Goal: Information Seeking & Learning: Find specific fact

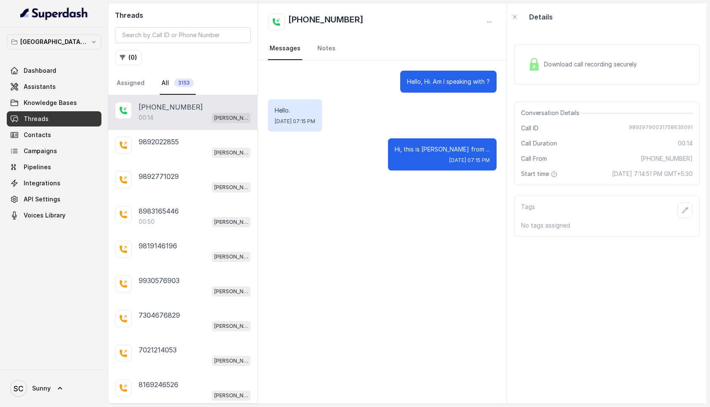
click at [176, 116] on div "00:14 Kemp Mumbai Conviction HR Outbound Assistant" at bounding box center [195, 117] width 112 height 11
click at [172, 140] on p "9892022855" at bounding box center [159, 142] width 40 height 10
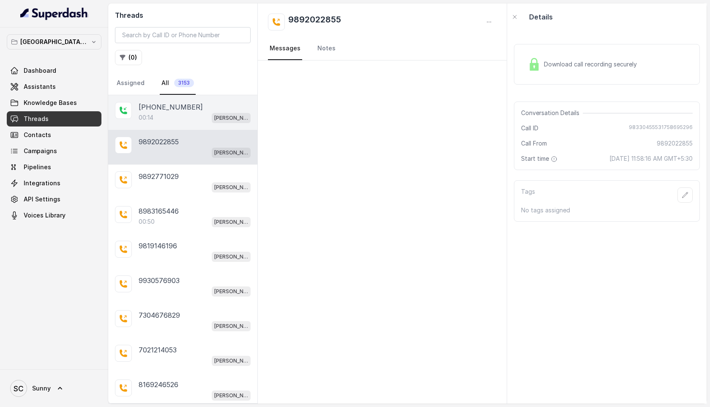
click at [180, 112] on p "+919892979003" at bounding box center [171, 107] width 64 height 10
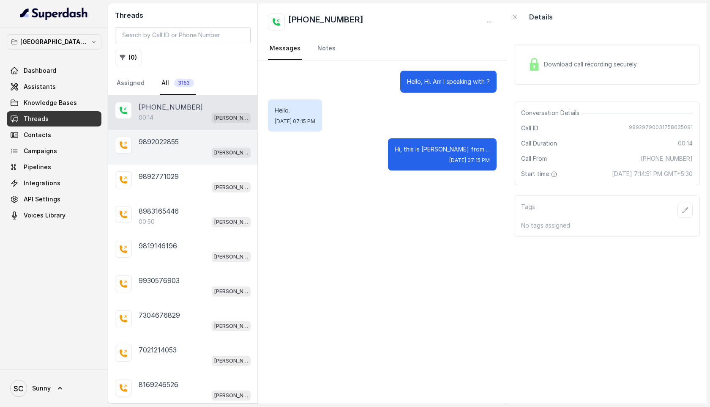
click at [165, 145] on p "9892022855" at bounding box center [159, 142] width 40 height 10
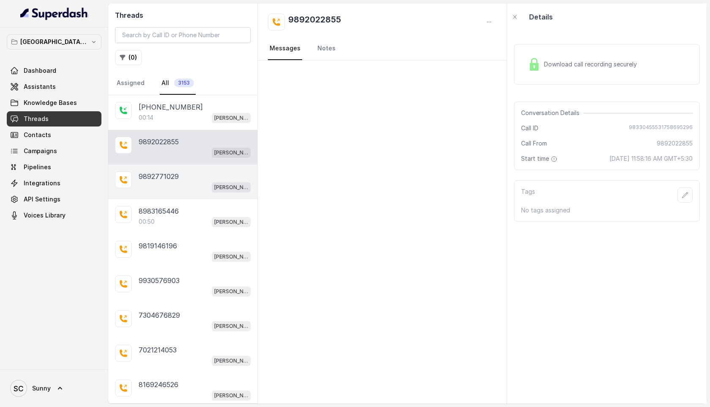
click at [164, 172] on p "9892771029" at bounding box center [159, 176] width 40 height 10
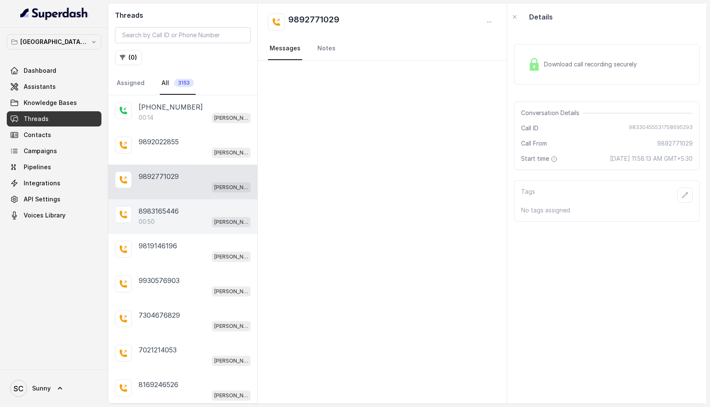
click at [154, 199] on div "8983165446 00:50 Kemp Mumbai Conviction HR Outbound Assistant" at bounding box center [182, 216] width 149 height 35
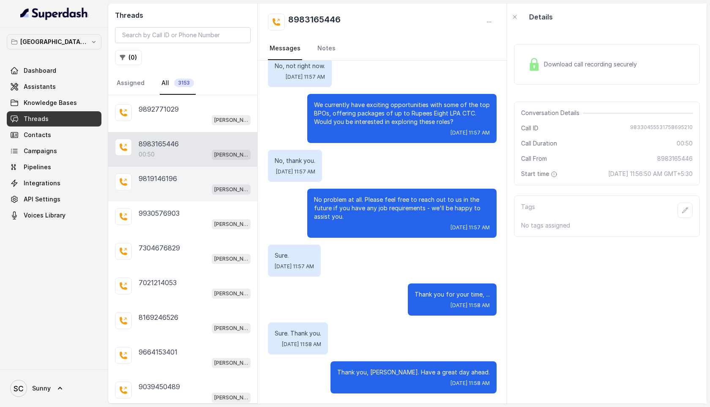
scroll to position [95, 0]
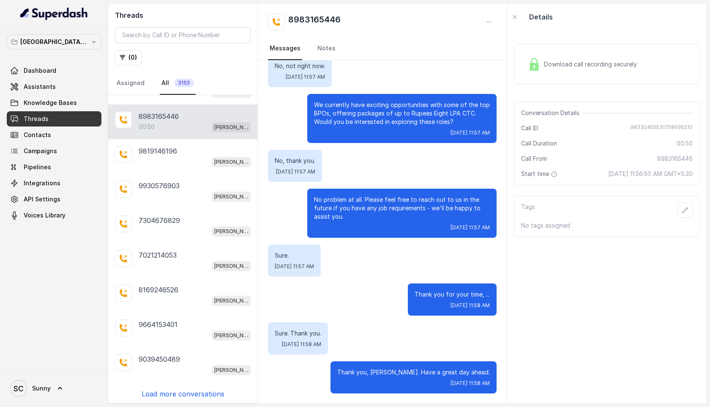
click at [177, 393] on p "Load more conversations" at bounding box center [183, 394] width 83 height 10
click at [161, 354] on p "9039450489" at bounding box center [159, 359] width 41 height 10
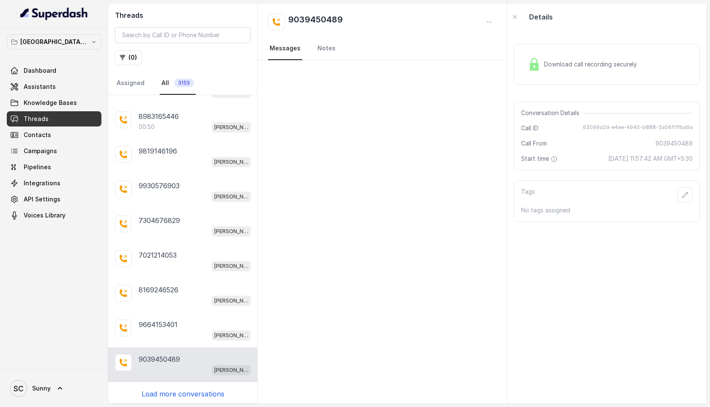
click at [175, 390] on p "Load more conversations" at bounding box center [183, 394] width 83 height 10
click at [126, 55] on icon "button" at bounding box center [122, 57] width 7 height 7
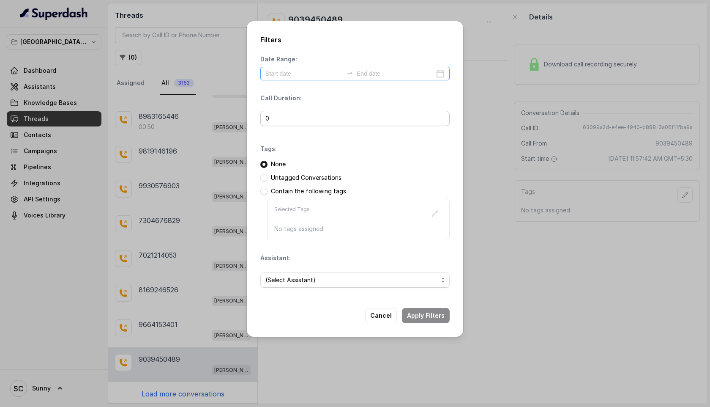
click at [299, 68] on div at bounding box center [354, 74] width 189 height 14
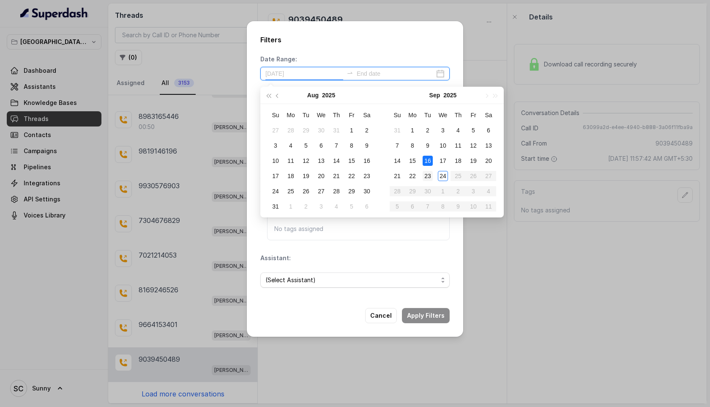
type input "2025-09-23"
click at [428, 173] on div "23" at bounding box center [428, 176] width 10 height 10
type input "2025-09-23"
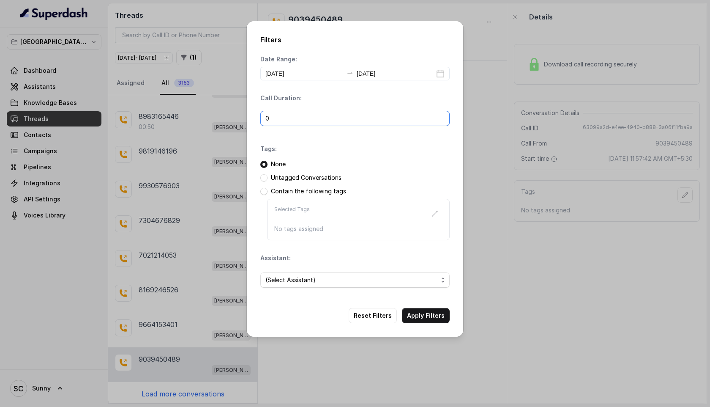
click at [307, 120] on input "0" at bounding box center [354, 118] width 189 height 15
click at [303, 280] on span "(Select Assistant)" at bounding box center [352, 280] width 173 height 10
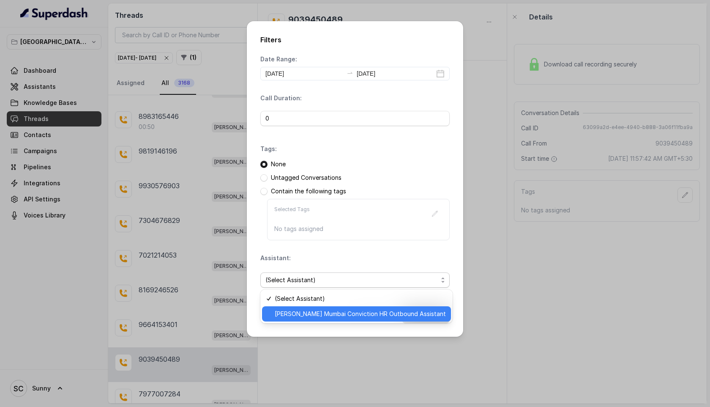
click at [304, 314] on span "[PERSON_NAME] Mumbai Conviction HR Outbound Assistant" at bounding box center [360, 314] width 171 height 10
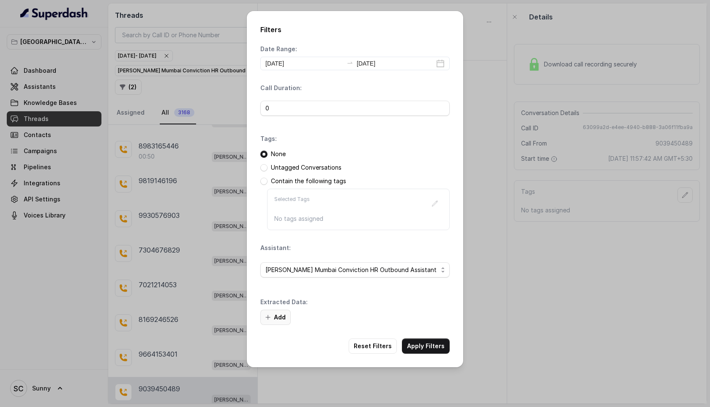
click at [274, 319] on button "Add" at bounding box center [275, 317] width 30 height 15
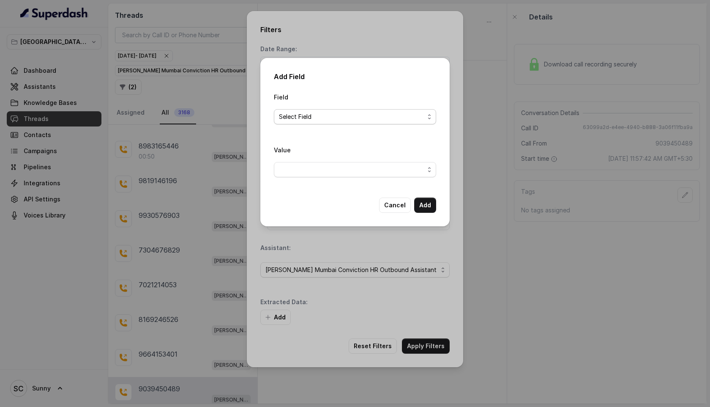
click at [318, 119] on span "Select Field" at bounding box center [351, 117] width 145 height 10
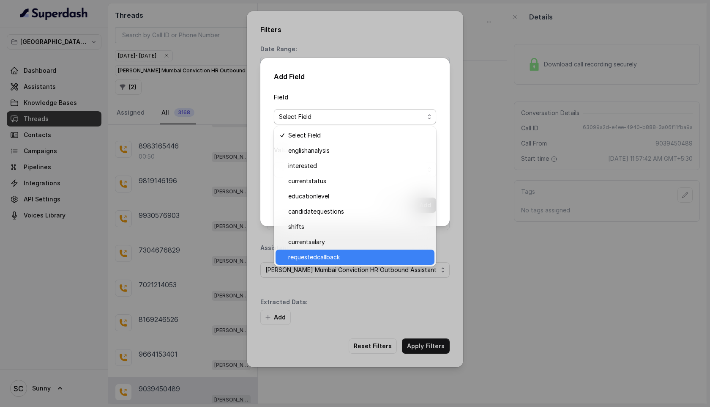
click at [318, 258] on span "requestedcallback" at bounding box center [358, 257] width 141 height 10
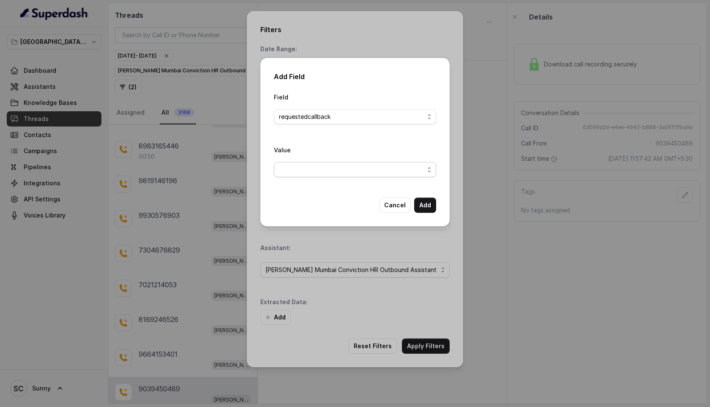
click at [347, 170] on span "button" at bounding box center [355, 169] width 162 height 15
click at [313, 206] on span "Yes" at bounding box center [358, 203] width 141 height 10
click at [424, 205] on button "Add" at bounding box center [425, 204] width 22 height 15
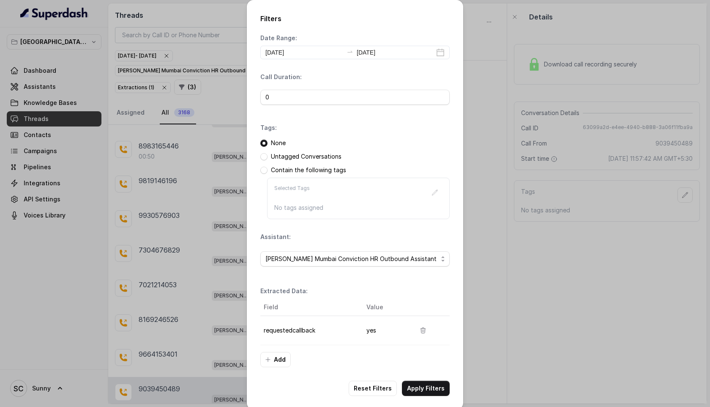
click at [278, 311] on th "Field" at bounding box center [309, 307] width 99 height 17
click at [427, 387] on button "Apply Filters" at bounding box center [426, 388] width 48 height 15
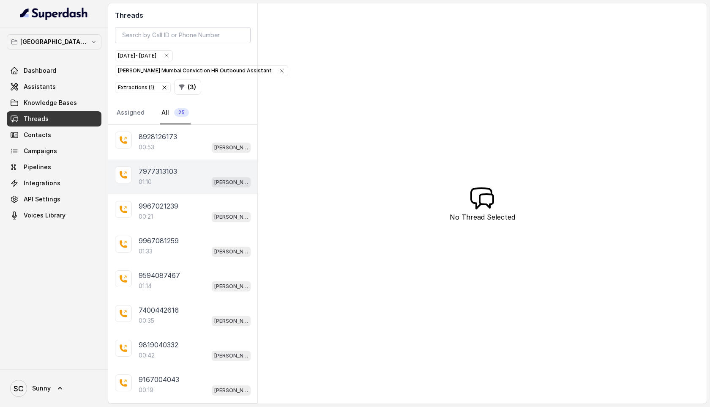
scroll to position [90, 0]
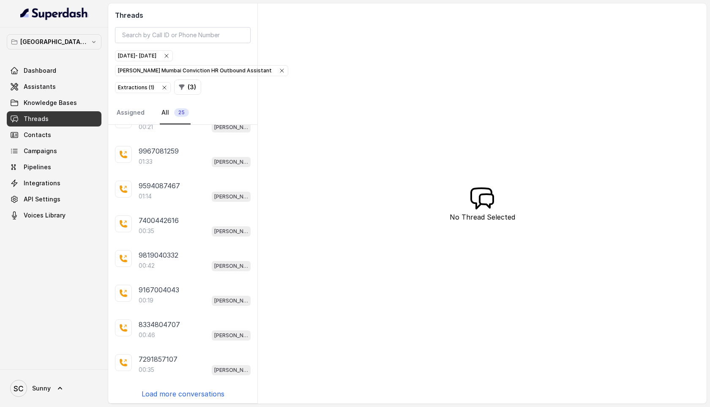
click at [191, 393] on p "Load more conversations" at bounding box center [183, 394] width 83 height 10
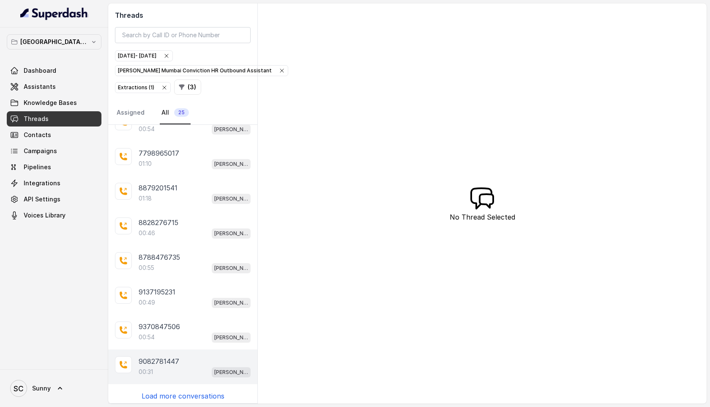
click at [174, 367] on div "00:31 Kemp Mumbai Conviction HR Outbound Assistant" at bounding box center [195, 371] width 112 height 11
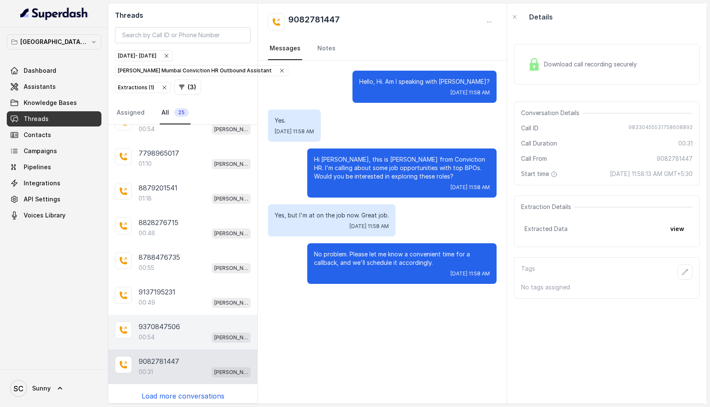
click at [170, 332] on div "00:54 Kemp Mumbai Conviction HR Outbound Assistant" at bounding box center [195, 337] width 112 height 11
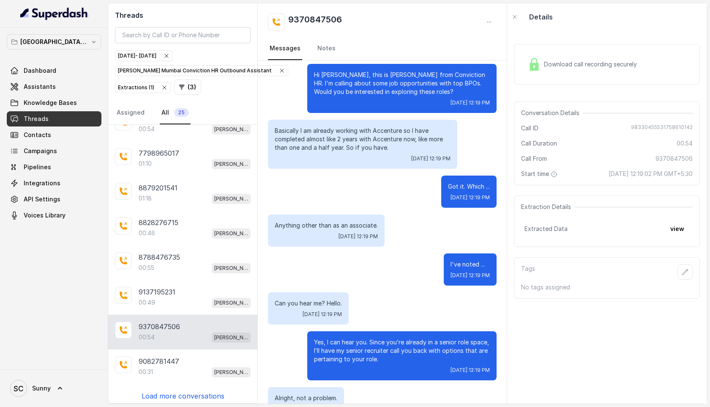
scroll to position [82, 0]
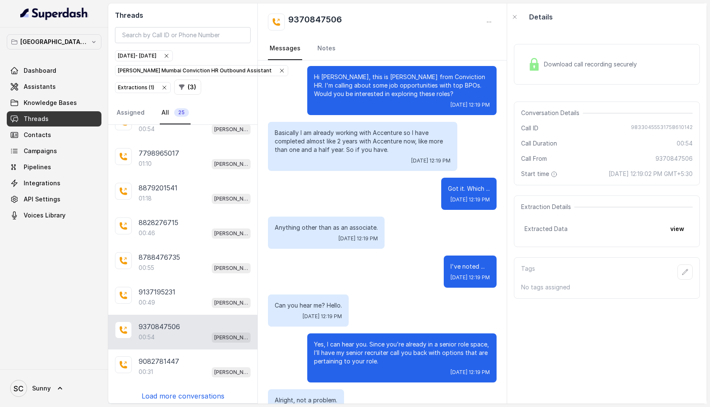
click at [315, 23] on h2 "9370847506" at bounding box center [315, 22] width 54 height 17
copy h2 "9370847506"
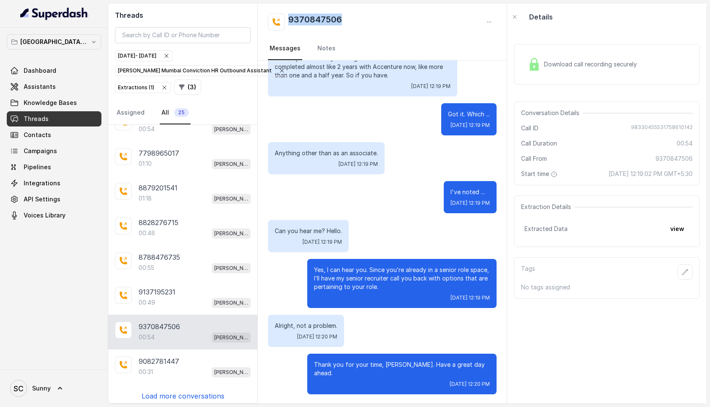
scroll to position [158, 0]
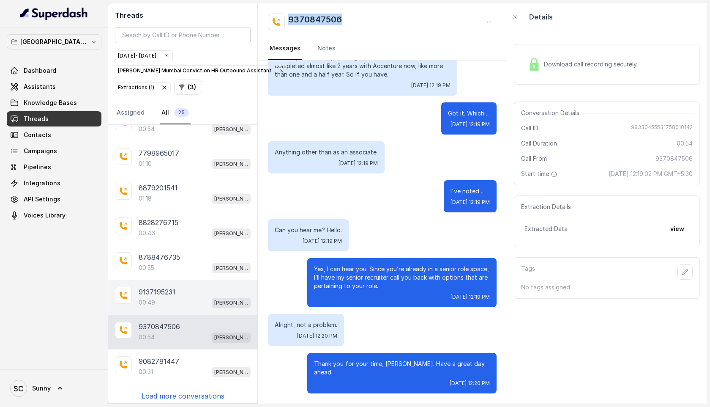
click at [166, 298] on div "00:49 Kemp Mumbai Conviction HR Outbound Assistant" at bounding box center [195, 302] width 112 height 11
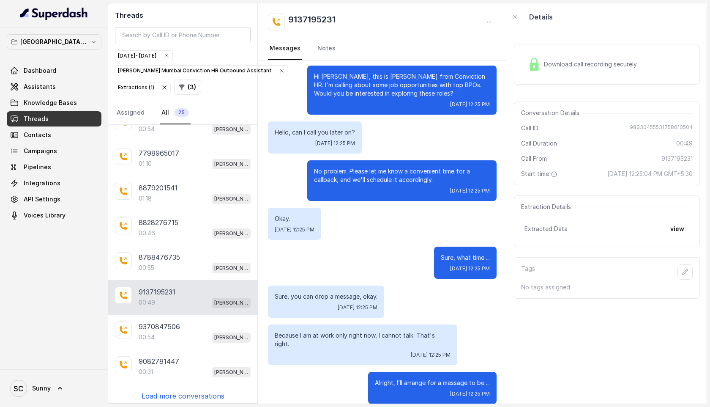
scroll to position [43, 0]
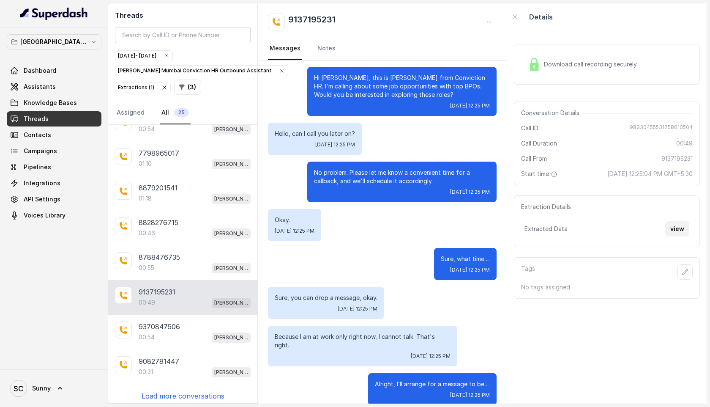
click at [680, 235] on button "view" at bounding box center [678, 228] width 24 height 15
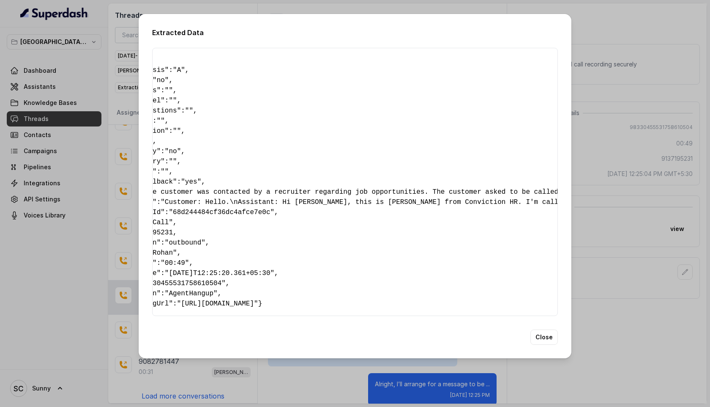
scroll to position [0, 0]
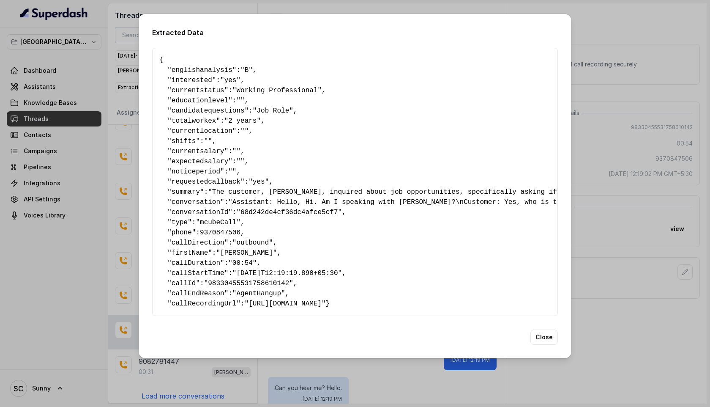
scroll to position [158, 0]
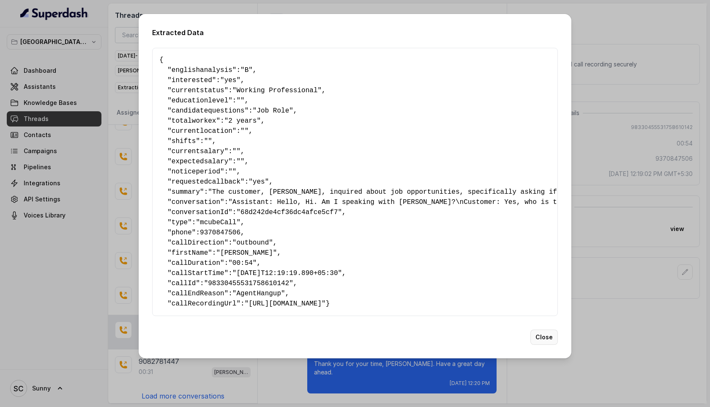
click at [543, 345] on button "Close" at bounding box center [544, 336] width 27 height 15
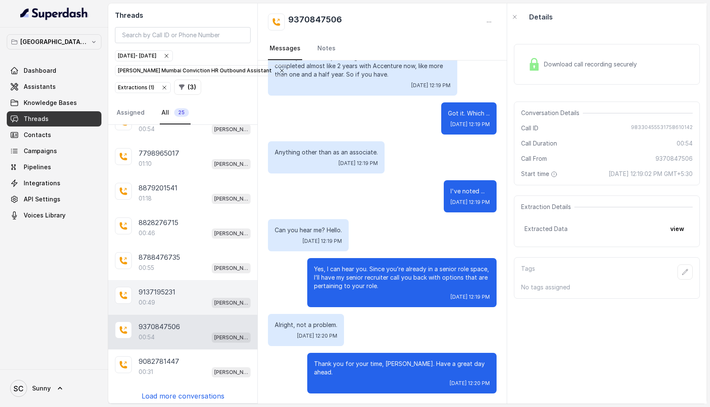
click at [143, 291] on p "9137195231" at bounding box center [157, 292] width 37 height 10
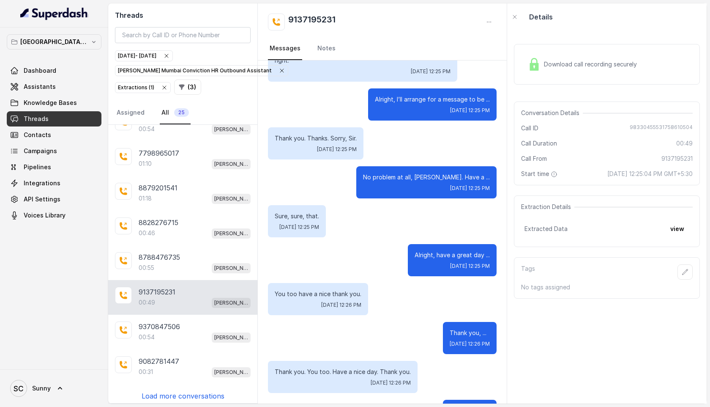
scroll to position [328, 0]
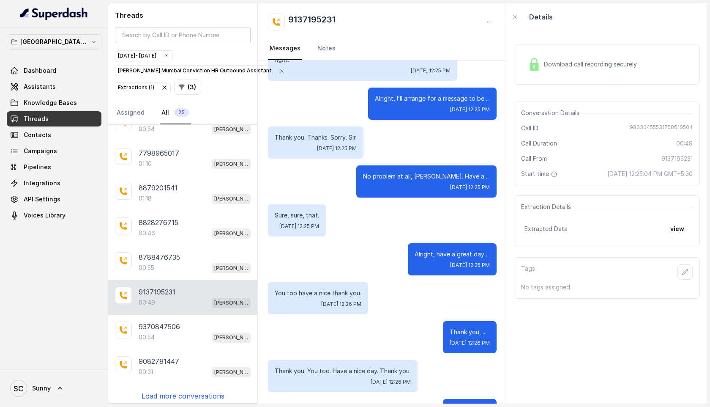
click at [315, 16] on h2 "9137195231" at bounding box center [311, 22] width 47 height 17
copy h2 "9137195231"
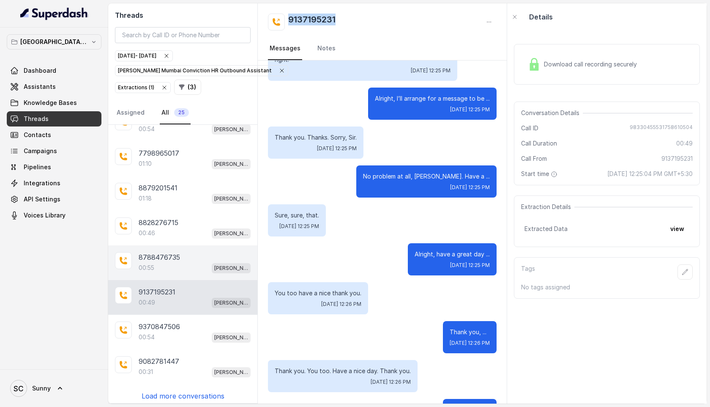
click at [159, 263] on div "00:55 Kemp Mumbai Conviction HR Outbound Assistant" at bounding box center [195, 267] width 112 height 11
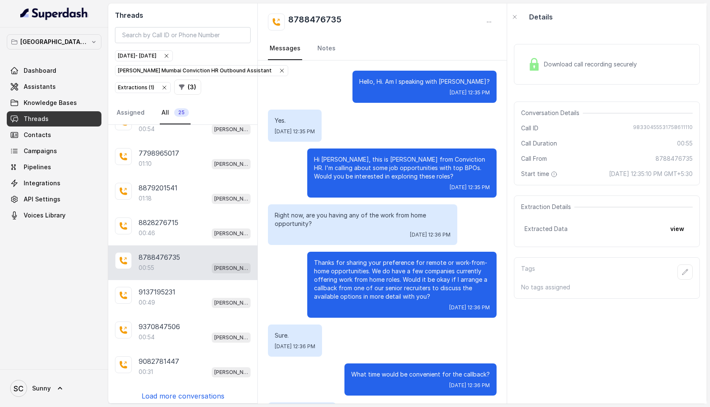
scroll to position [97, 0]
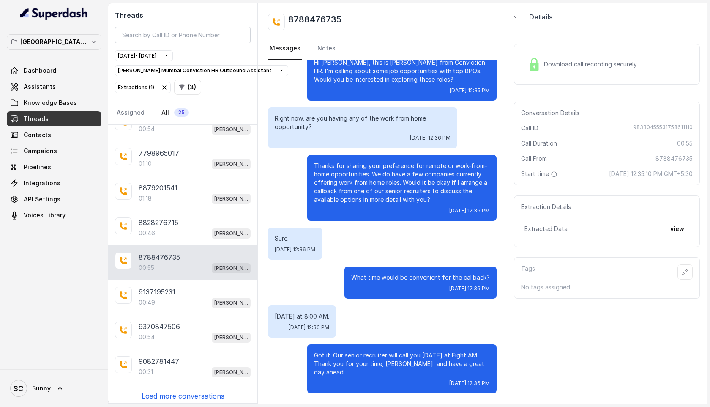
click at [307, 19] on h2 "8788476735" at bounding box center [314, 22] width 53 height 17
copy h2 "8788476735"
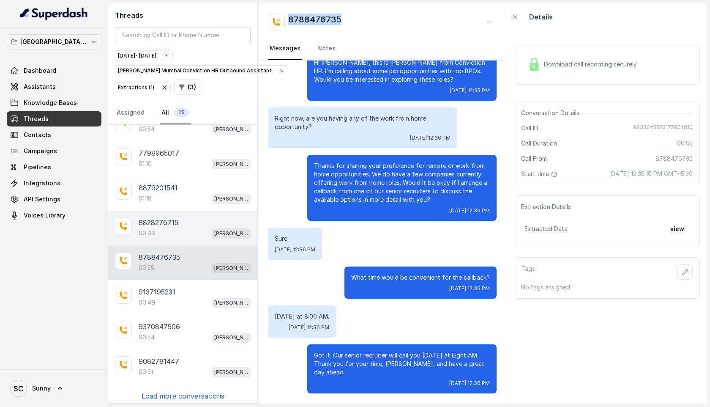
click at [165, 223] on p "8828276715" at bounding box center [159, 222] width 40 height 10
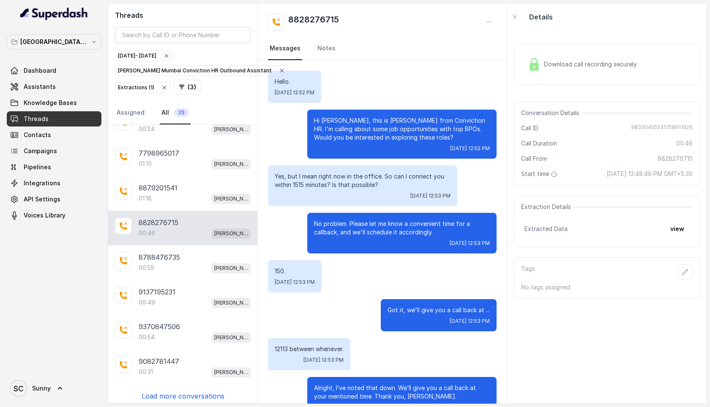
scroll to position [102, 0]
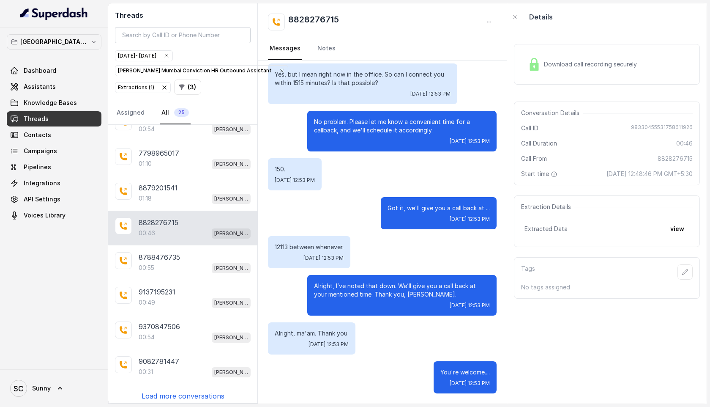
click at [561, 61] on span "Download call recording securely" at bounding box center [592, 64] width 96 height 8
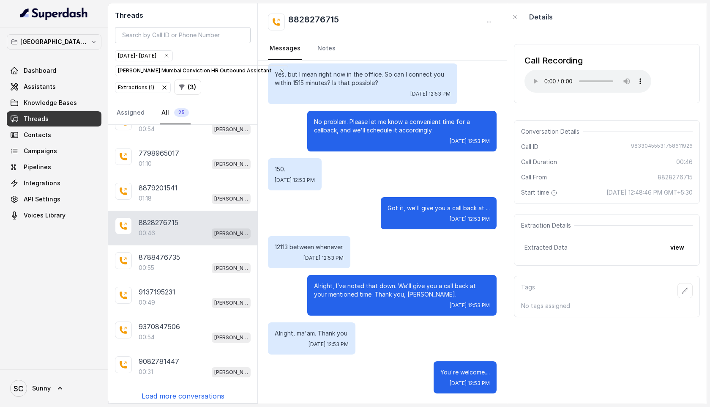
click at [305, 19] on h2 "8828276715" at bounding box center [313, 22] width 51 height 17
copy h2 "8828276715"
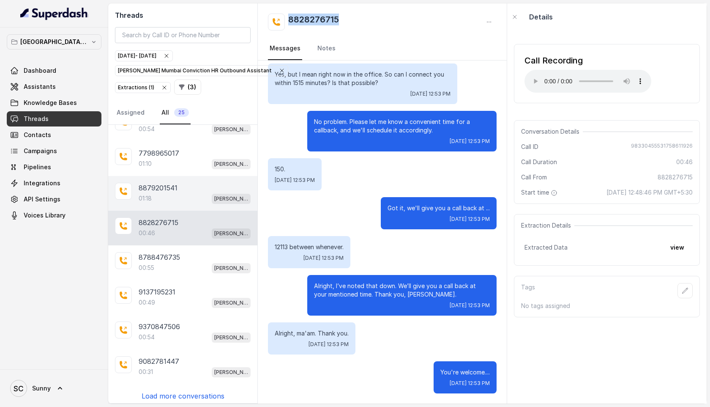
click at [135, 190] on div "8879201541 01:18 Kemp Mumbai Conviction HR Outbound Assistant" at bounding box center [182, 193] width 149 height 35
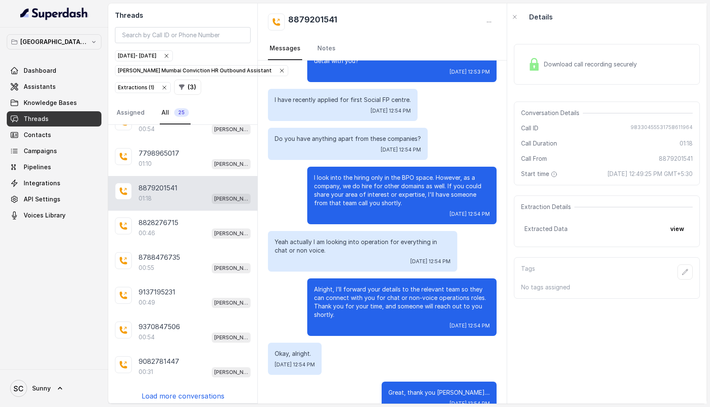
scroll to position [239, 0]
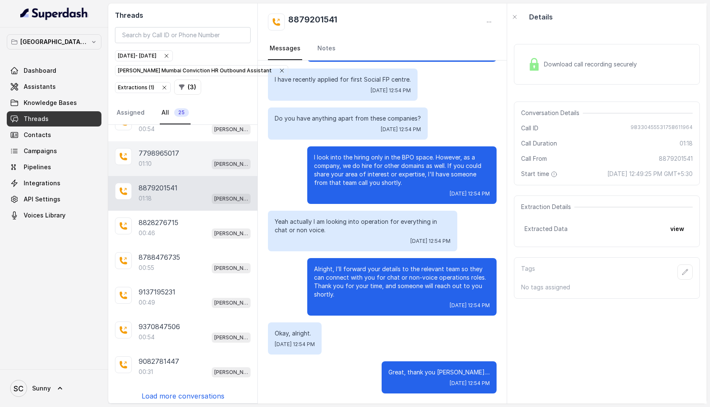
click at [173, 153] on p "7798965017" at bounding box center [159, 153] width 41 height 10
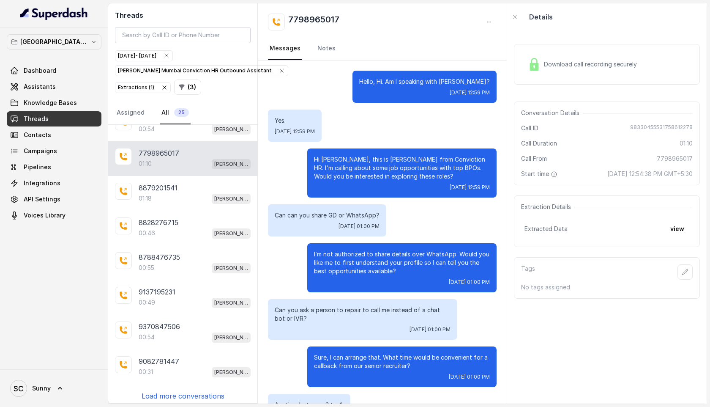
scroll to position [158, 0]
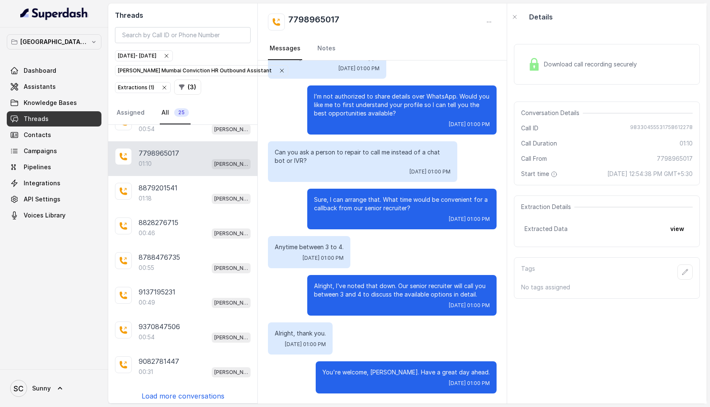
click at [325, 18] on h2 "7798965017" at bounding box center [313, 22] width 51 height 17
copy h2 "7798965017"
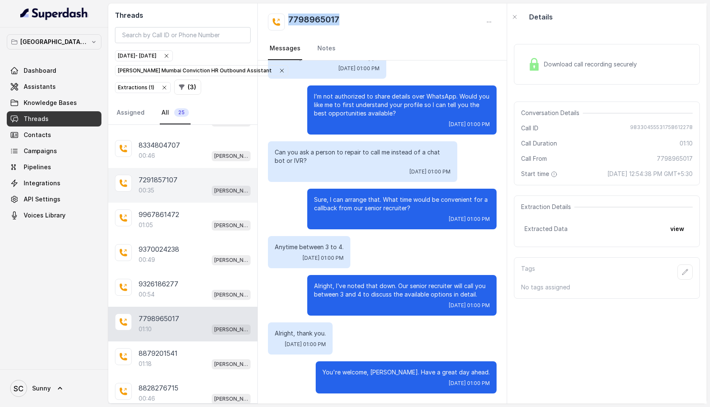
scroll to position [262, 0]
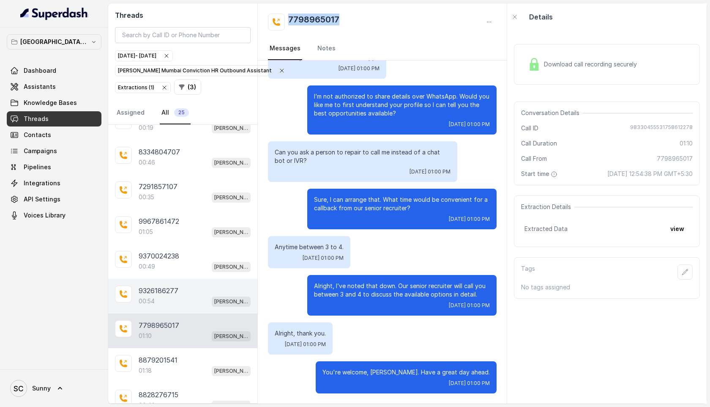
click at [169, 286] on p "9326186277" at bounding box center [159, 290] width 40 height 10
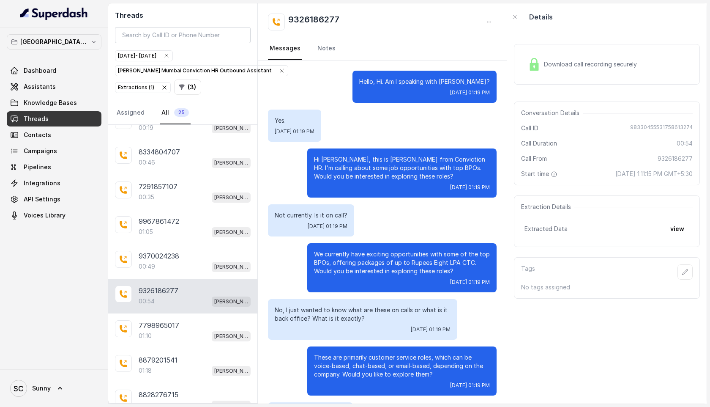
scroll to position [80, 0]
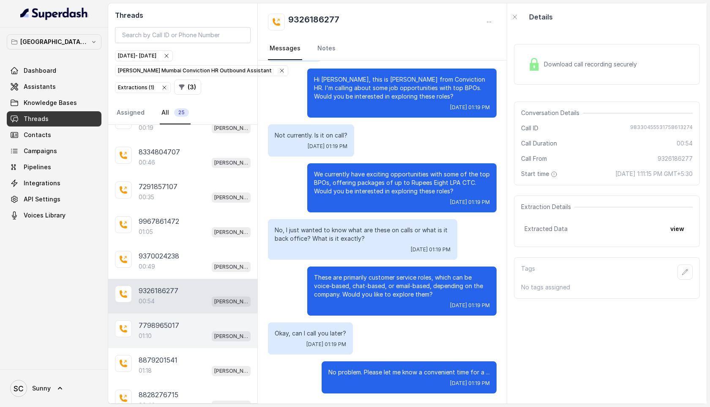
click at [160, 330] on div "01:10 Kemp Mumbai Conviction HR Outbound Assistant" at bounding box center [195, 335] width 112 height 11
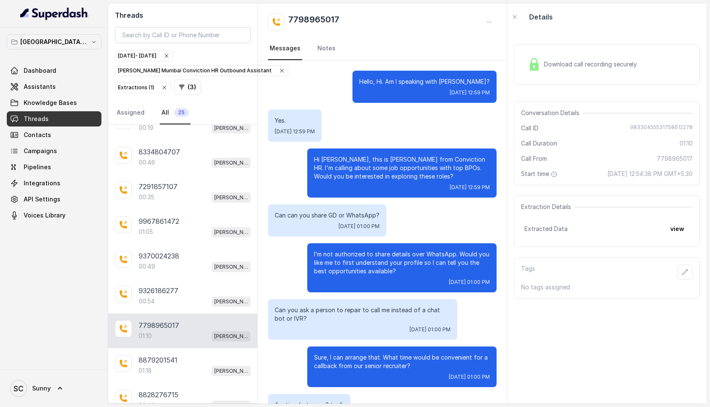
scroll to position [158, 0]
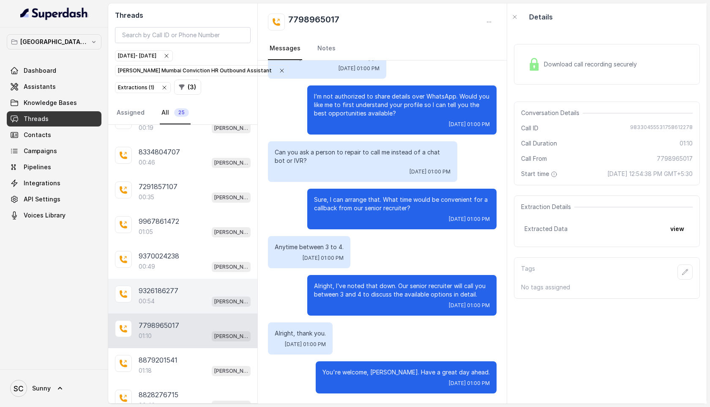
click at [150, 297] on p "00:54" at bounding box center [147, 301] width 16 height 8
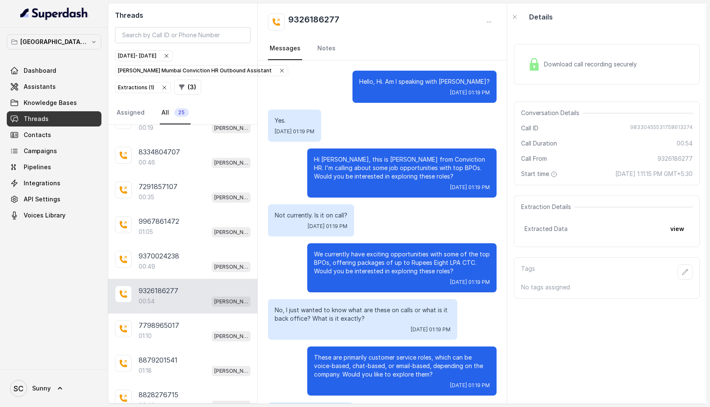
scroll to position [80, 0]
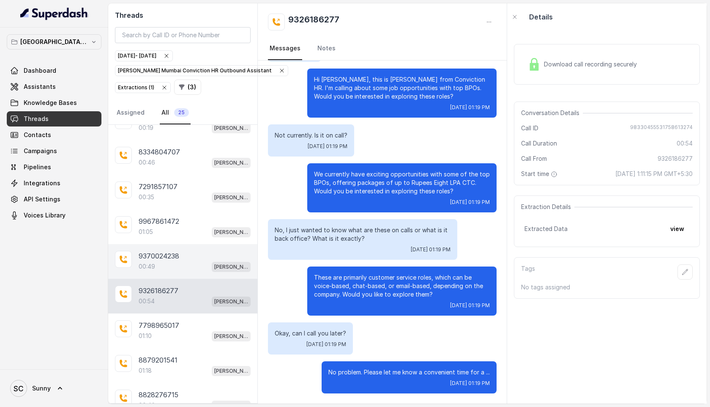
click at [151, 258] on p "9370024238" at bounding box center [159, 256] width 41 height 10
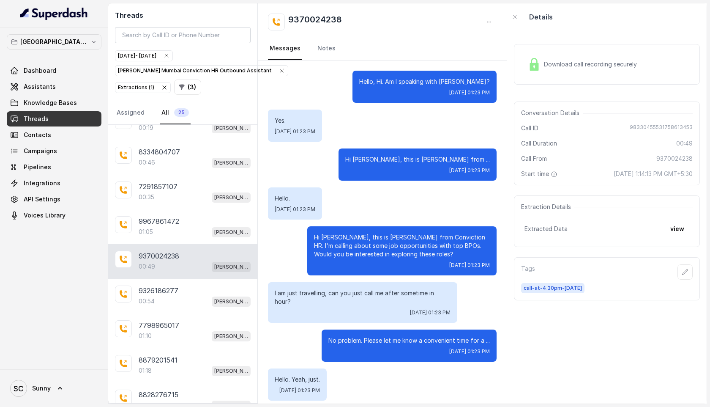
scroll to position [366, 0]
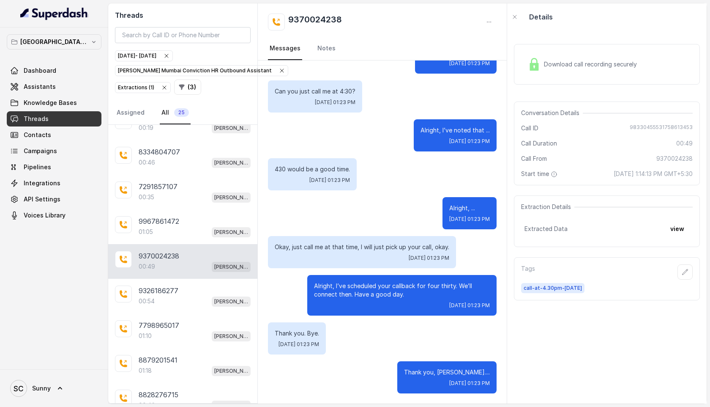
click at [318, 16] on h2 "9370024238" at bounding box center [315, 22] width 54 height 17
copy h2 "9370024238"
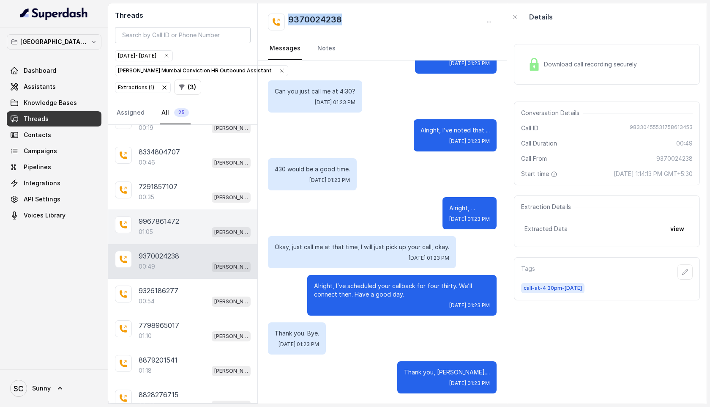
click at [187, 226] on div "01:05 Kemp Mumbai Conviction HR Outbound Assistant" at bounding box center [195, 231] width 112 height 11
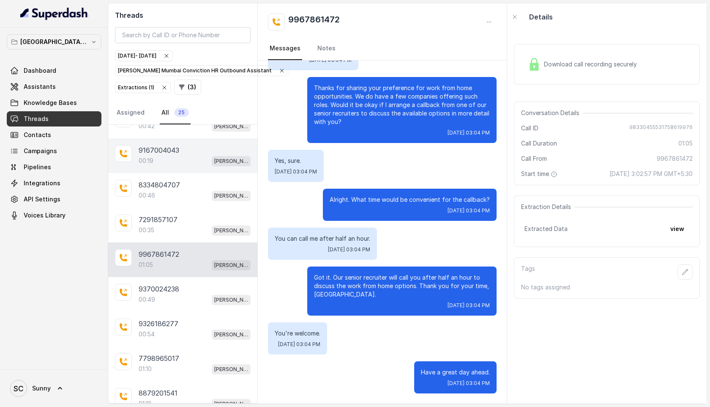
scroll to position [232, 0]
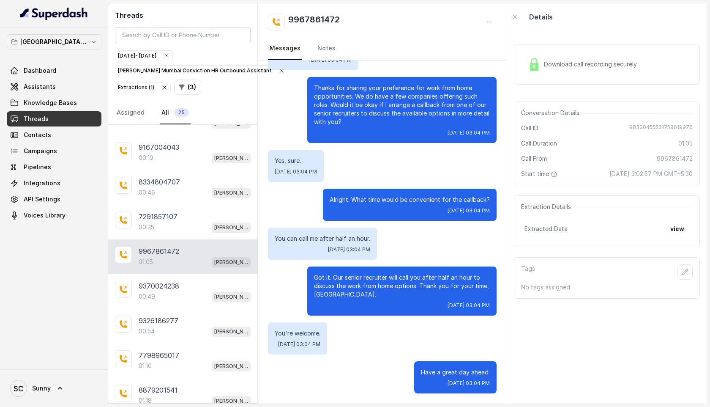
click at [315, 17] on h2 "9967861472" at bounding box center [314, 22] width 52 height 17
copy h2 "9967861472"
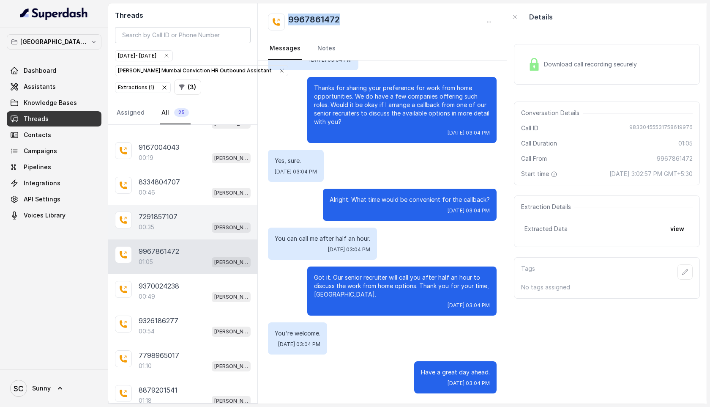
click at [160, 217] on p "7291857107" at bounding box center [158, 216] width 39 height 10
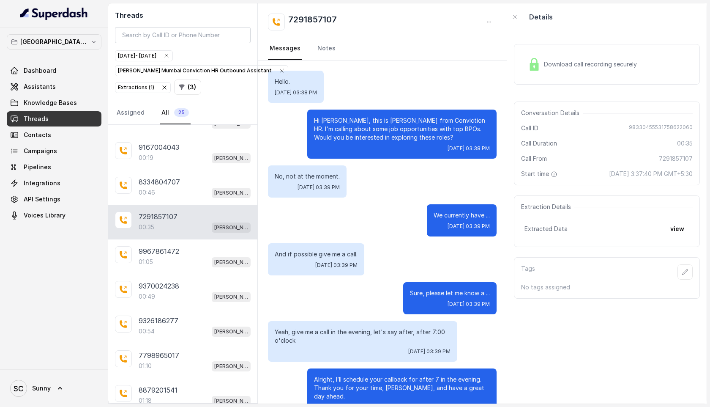
scroll to position [102, 0]
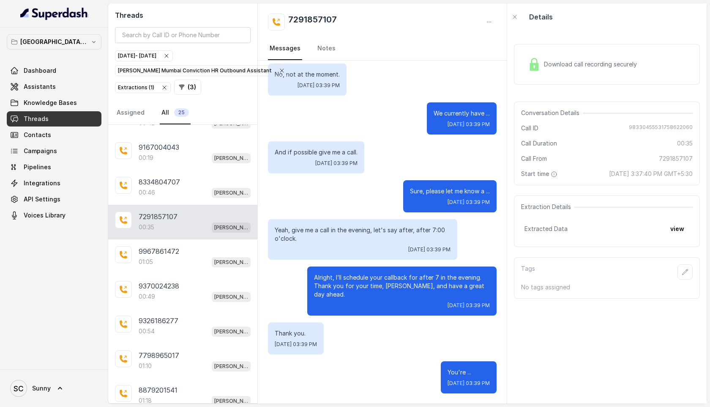
click at [317, 22] on h2 "7291857107" at bounding box center [312, 22] width 49 height 17
copy h2 "7291857107"
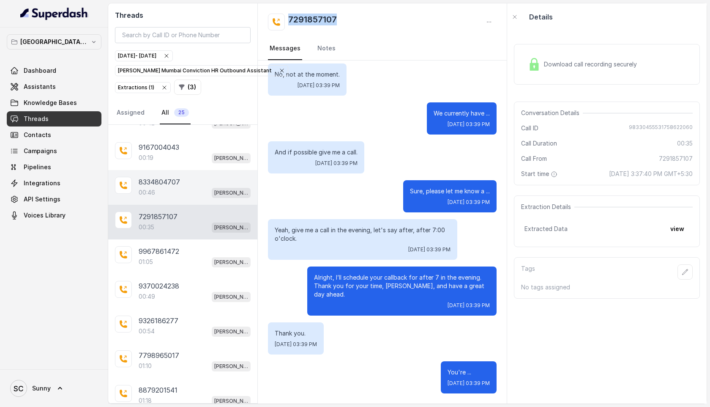
click at [144, 184] on p "8334804707" at bounding box center [159, 182] width 41 height 10
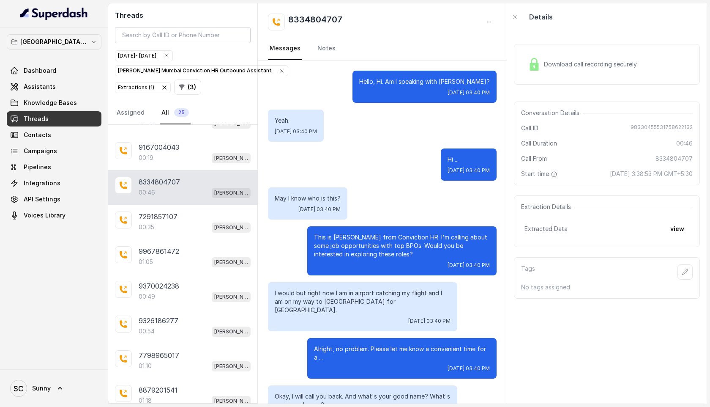
scroll to position [296, 0]
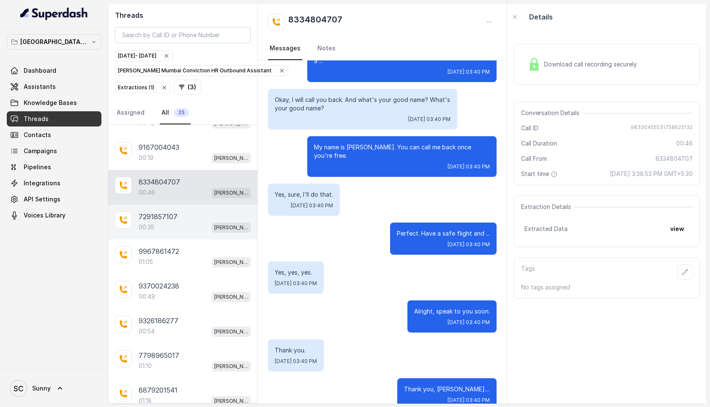
click at [158, 222] on div "00:35 Kemp Mumbai Conviction HR Outbound Assistant" at bounding box center [195, 227] width 112 height 11
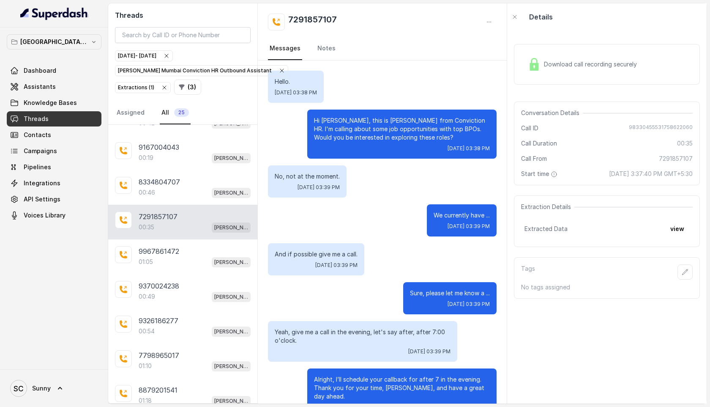
scroll to position [102, 0]
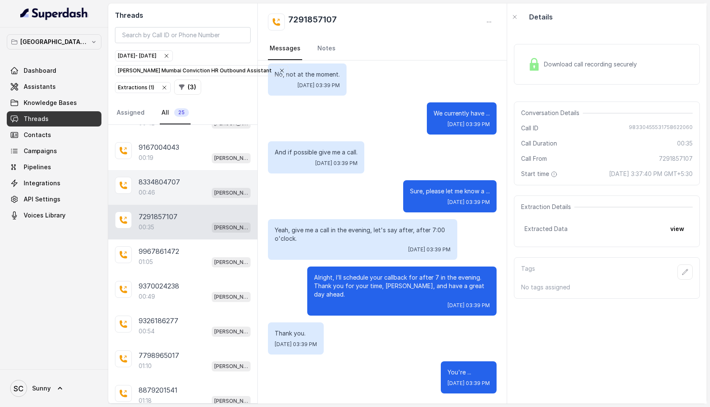
click at [159, 178] on p "8334804707" at bounding box center [159, 182] width 41 height 10
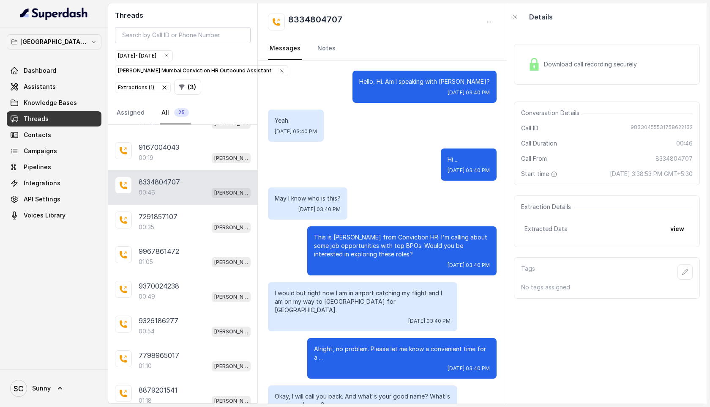
click at [316, 19] on h2 "8334804707" at bounding box center [315, 22] width 54 height 17
copy h2 "8334804707"
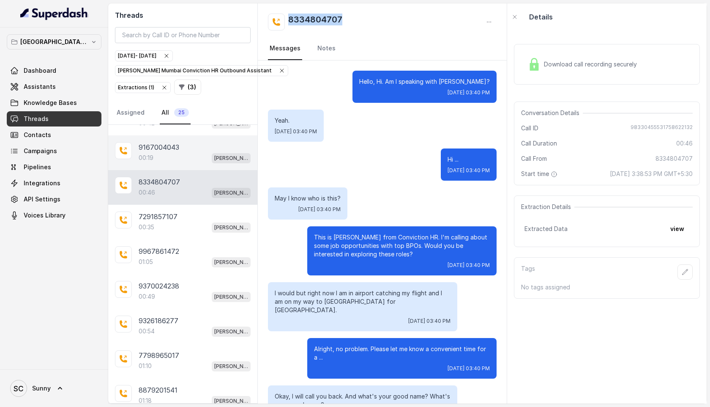
click at [152, 144] on p "9167004043" at bounding box center [159, 147] width 41 height 10
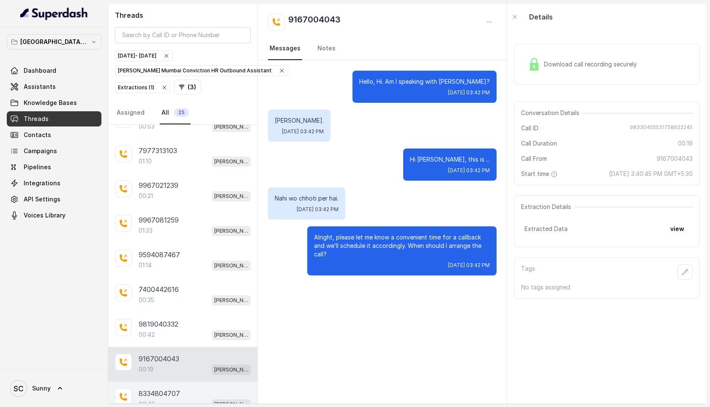
scroll to position [15, 0]
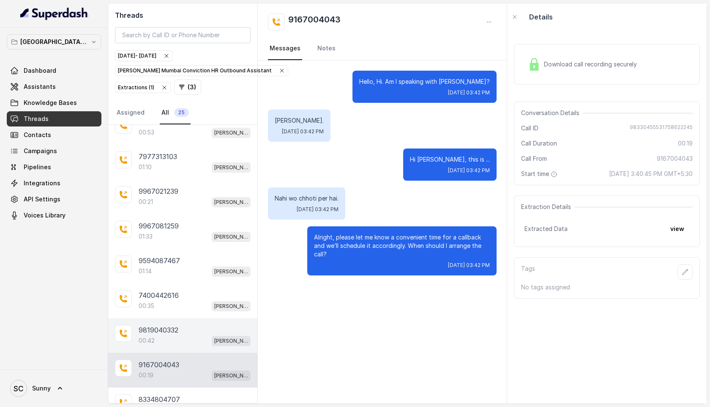
click at [155, 343] on div "00:42 Kemp Mumbai Conviction HR Outbound Assistant" at bounding box center [195, 340] width 112 height 11
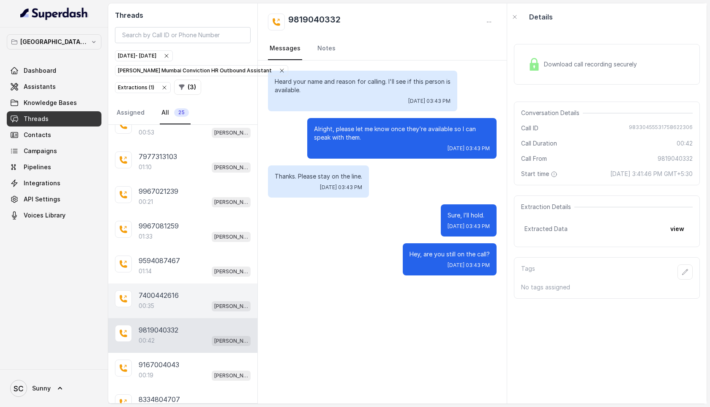
click at [157, 295] on p "7400442616" at bounding box center [159, 295] width 40 height 10
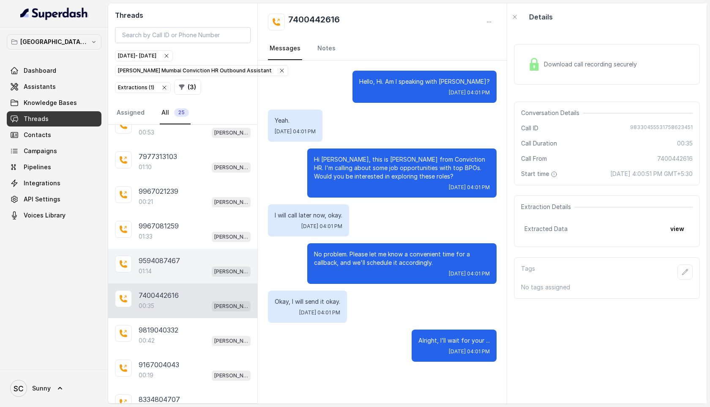
click at [160, 255] on p "9594087467" at bounding box center [159, 260] width 41 height 10
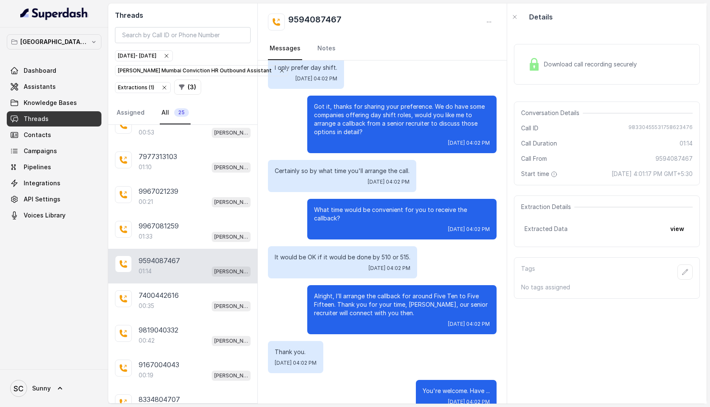
scroll to position [280, 0]
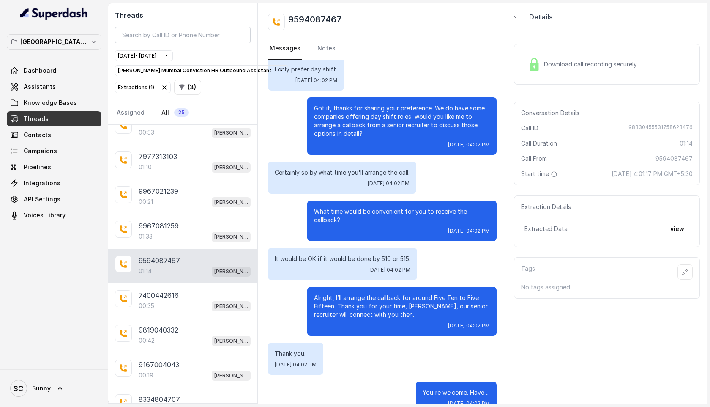
click at [325, 19] on h2 "9594087467" at bounding box center [314, 22] width 53 height 17
copy h2 "9594087467"
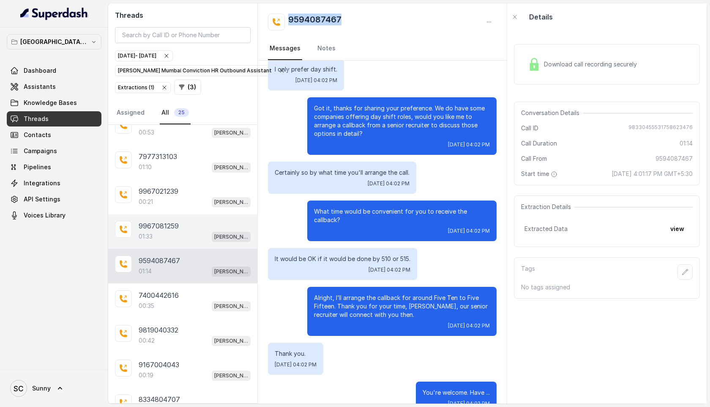
click at [152, 225] on p "9967081259" at bounding box center [159, 226] width 40 height 10
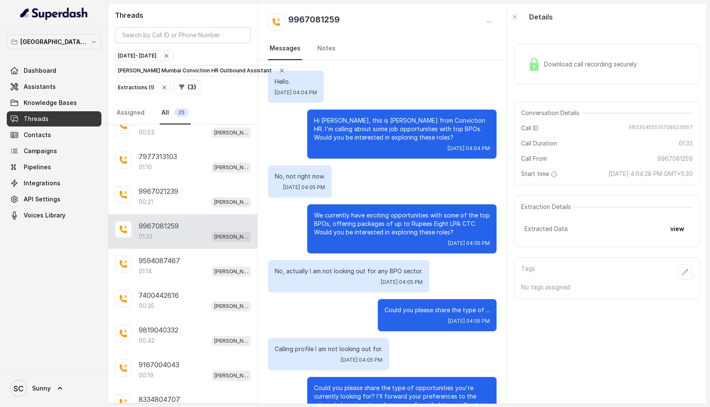
click at [326, 15] on h2 "9967081259" at bounding box center [314, 22] width 52 height 17
click at [326, 16] on h2 "9967081259" at bounding box center [314, 22] width 52 height 17
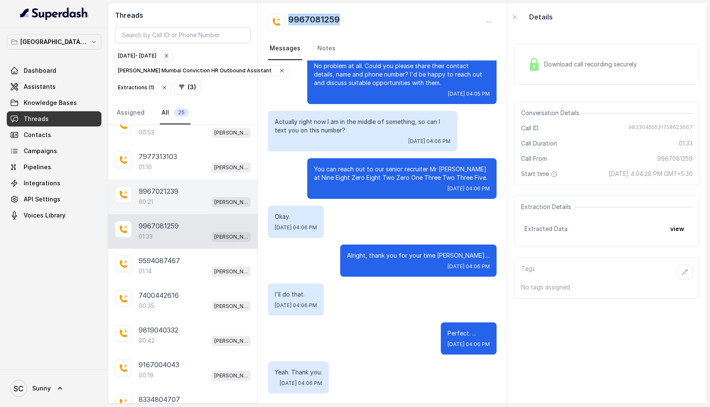
click at [160, 192] on p "9967021239" at bounding box center [159, 191] width 40 height 10
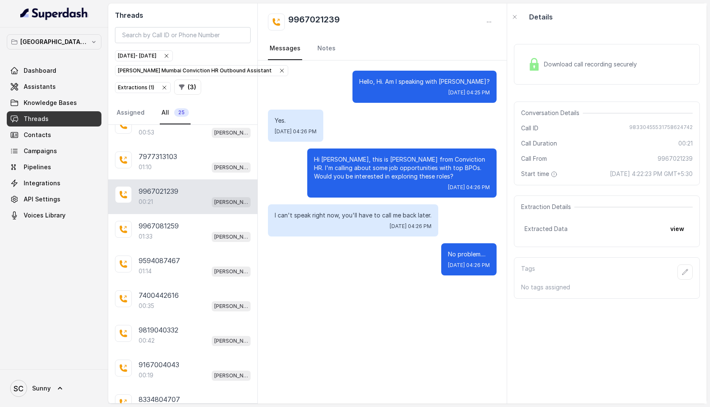
click at [317, 19] on h2 "9967021239" at bounding box center [314, 22] width 52 height 17
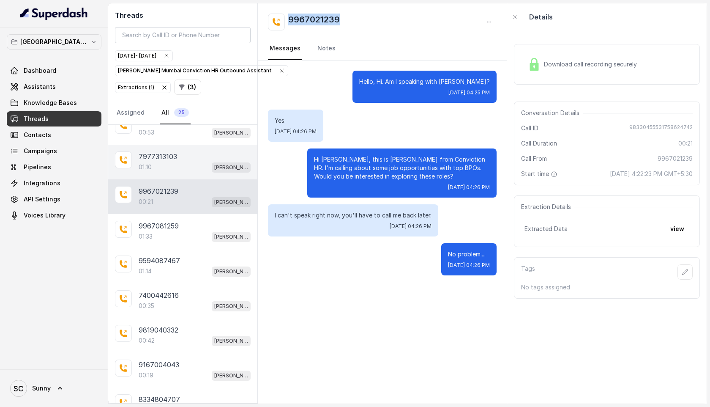
click at [148, 167] on p "01:10" at bounding box center [145, 167] width 13 height 8
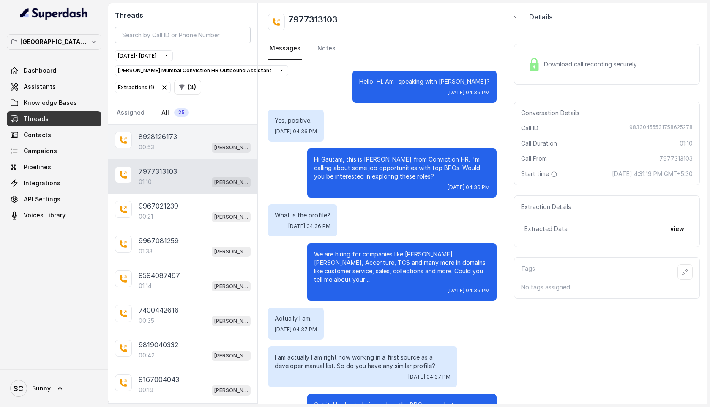
click at [176, 146] on div "00:53 Kemp Mumbai Conviction HR Outbound Assistant" at bounding box center [195, 147] width 112 height 11
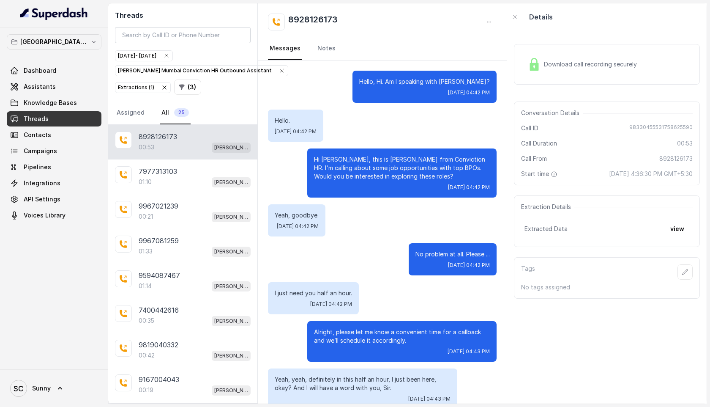
click at [566, 60] on span "Download call recording securely" at bounding box center [592, 64] width 96 height 8
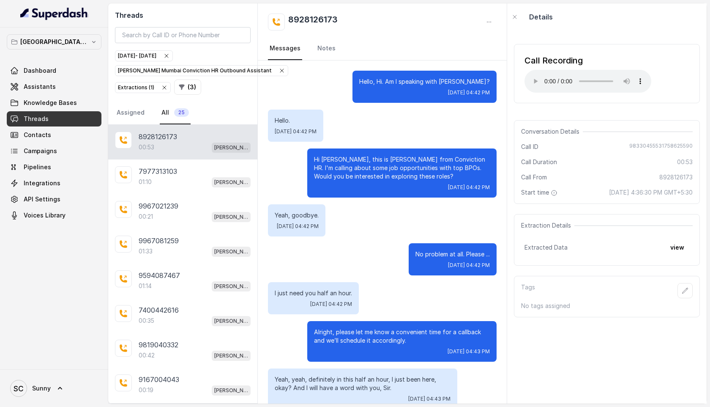
click at [316, 18] on h2 "8928126173" at bounding box center [312, 22] width 49 height 17
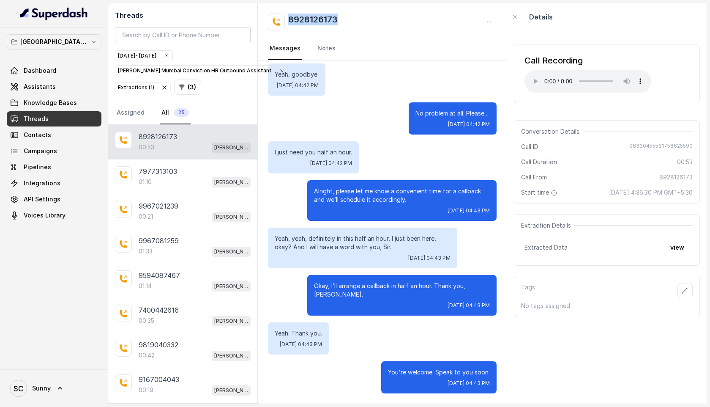
click at [170, 55] on icon "button" at bounding box center [166, 55] width 7 height 7
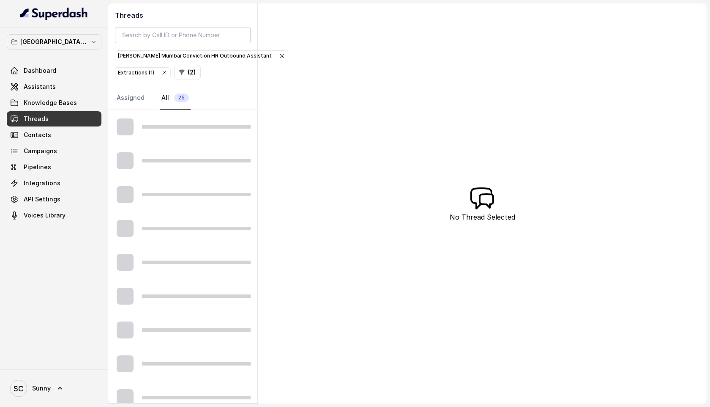
click at [279, 55] on icon "button" at bounding box center [282, 55] width 7 height 7
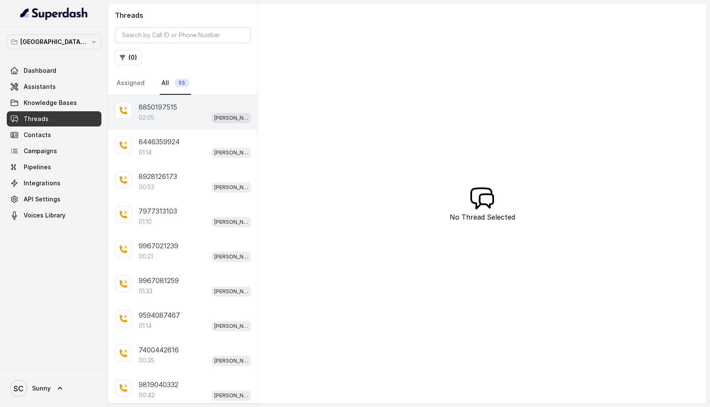
click at [170, 113] on div "02:05 Kemp Mumbai Conviction HR Outbound Assistant" at bounding box center [195, 117] width 112 height 11
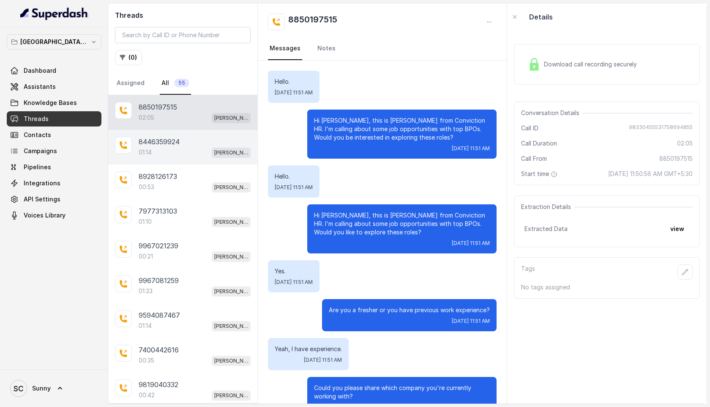
click at [157, 145] on p "8446359924" at bounding box center [159, 142] width 41 height 10
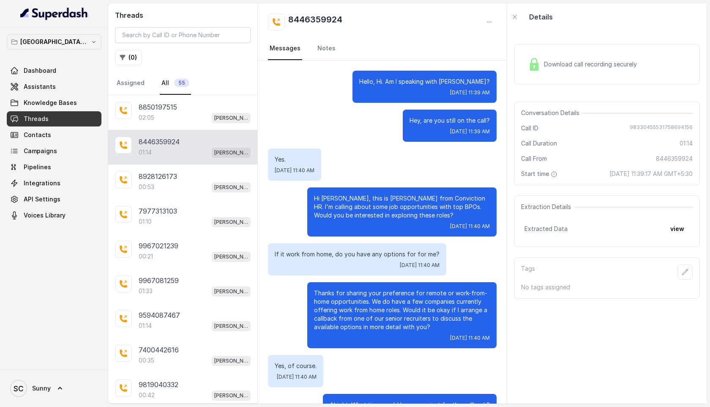
scroll to position [127, 0]
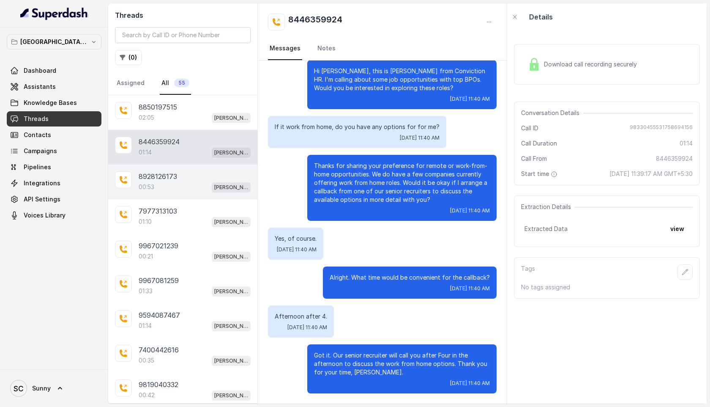
click at [147, 195] on div "8928126173 00:53 Kemp Mumbai Conviction HR Outbound Assistant" at bounding box center [182, 182] width 149 height 35
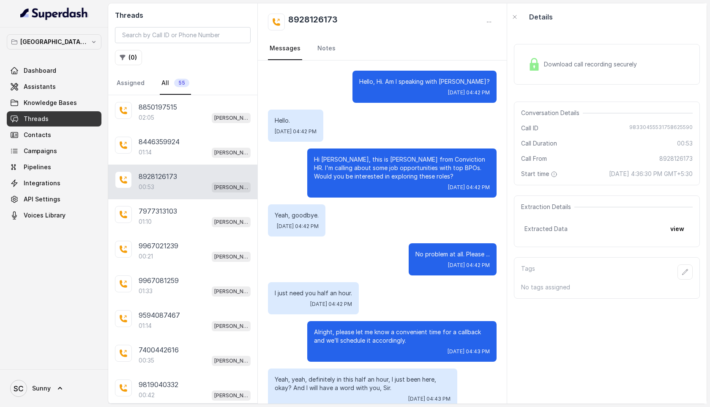
scroll to position [141, 0]
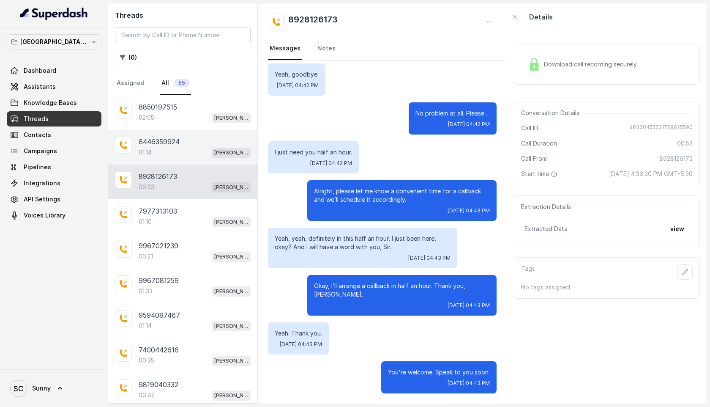
click at [159, 148] on div "01:14 [PERSON_NAME] Mumbai Conviction HR Outbound Assistant" at bounding box center [195, 152] width 112 height 11
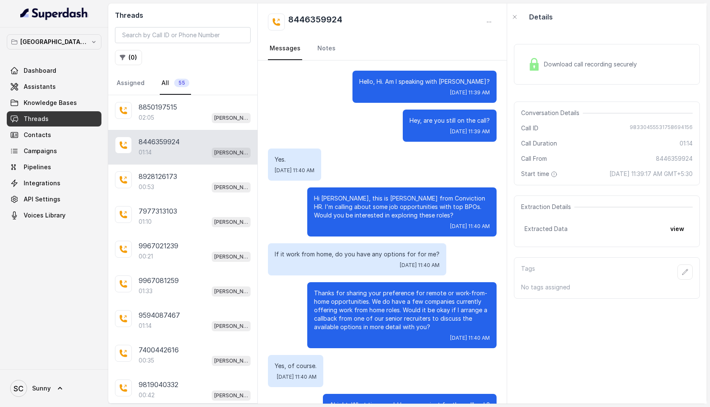
scroll to position [127, 0]
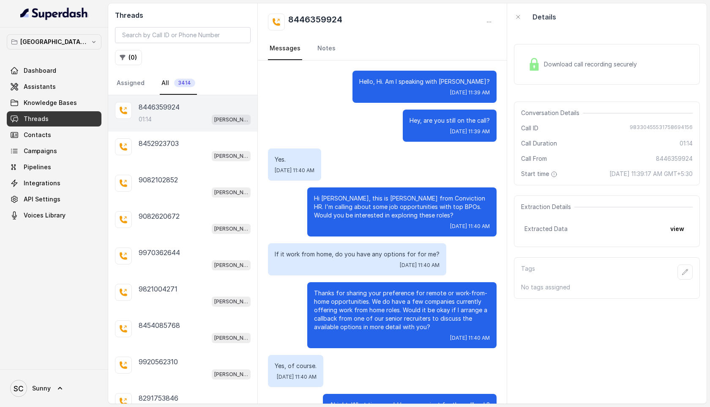
scroll to position [127, 0]
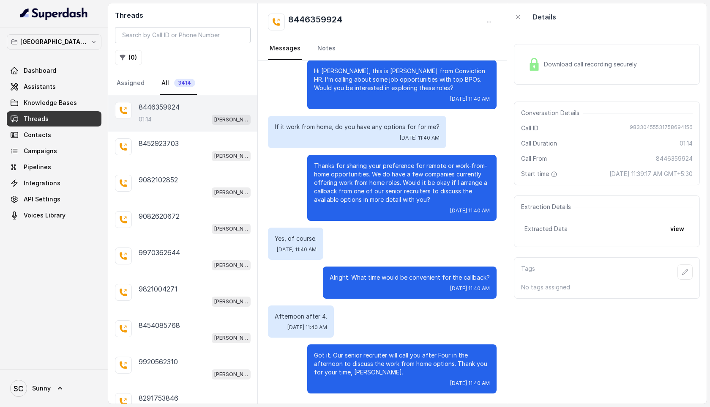
click at [172, 114] on div "01:14 [PERSON_NAME] Mumbai Conviction HR Outbound Assistant" at bounding box center [195, 119] width 112 height 11
click at [570, 58] on div "Download call recording securely" at bounding box center [583, 64] width 116 height 19
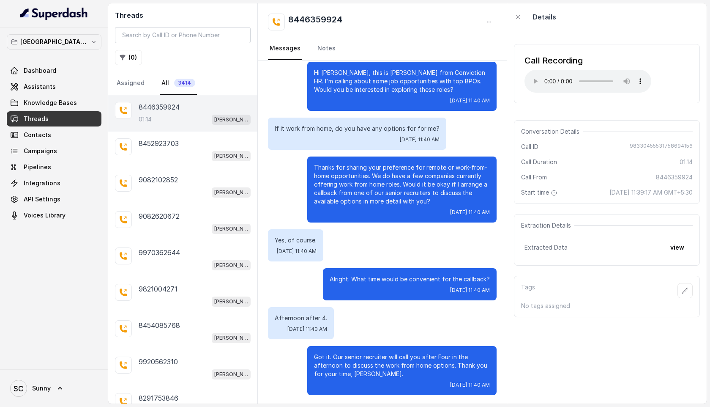
scroll to position [127, 0]
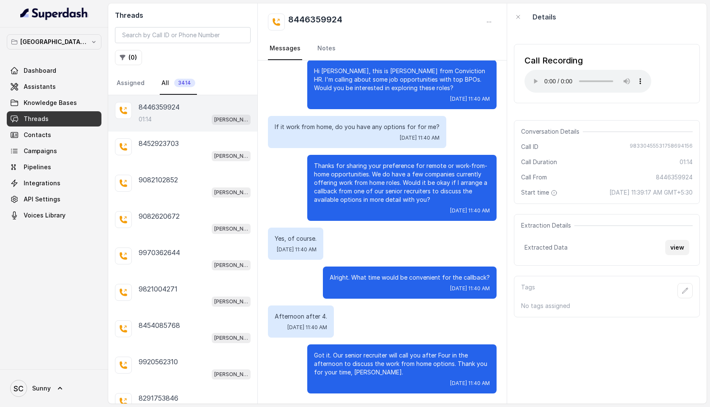
click at [680, 246] on button "view" at bounding box center [678, 247] width 24 height 15
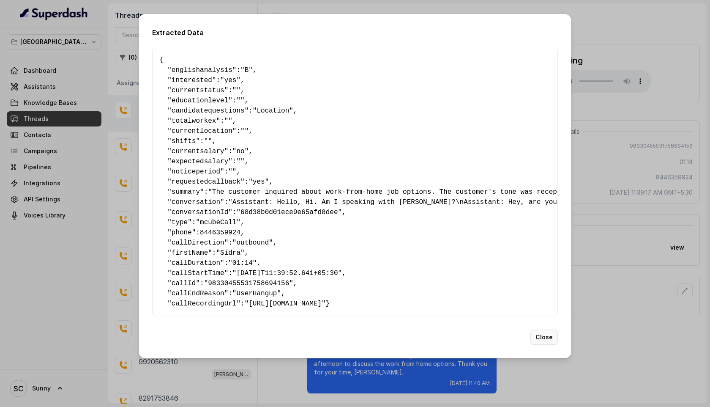
click at [542, 345] on button "Close" at bounding box center [544, 336] width 27 height 15
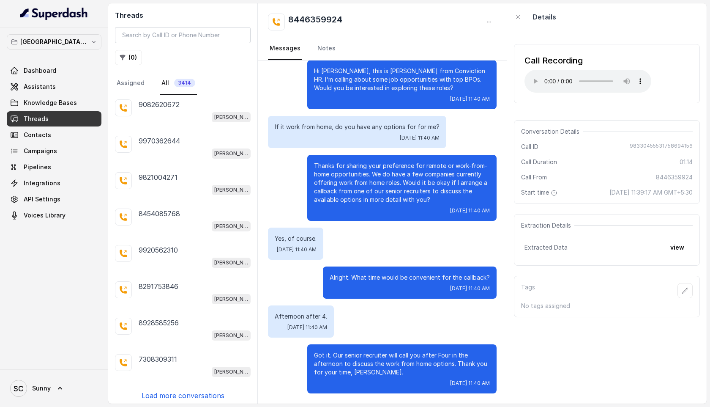
scroll to position [113, 0]
click at [170, 391] on p "Load more conversations" at bounding box center [183, 394] width 83 height 10
click at [189, 390] on div "7506160535" at bounding box center [195, 394] width 112 height 10
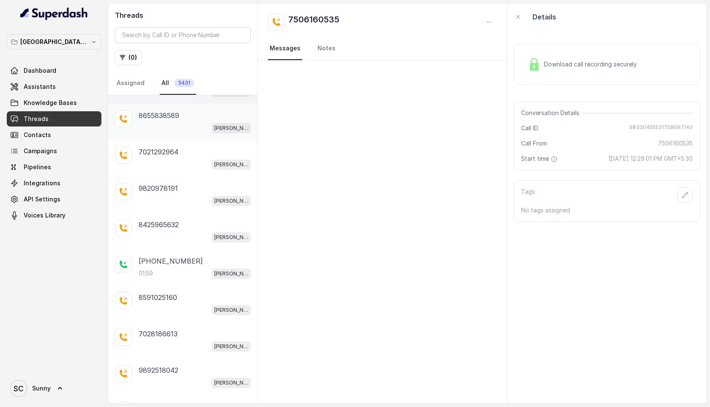
scroll to position [428, 0]
click at [192, 262] on div "[PHONE_NUMBER]:59 [PERSON_NAME] Mumbai Conviction HR Outbound Assistant" at bounding box center [195, 266] width 112 height 23
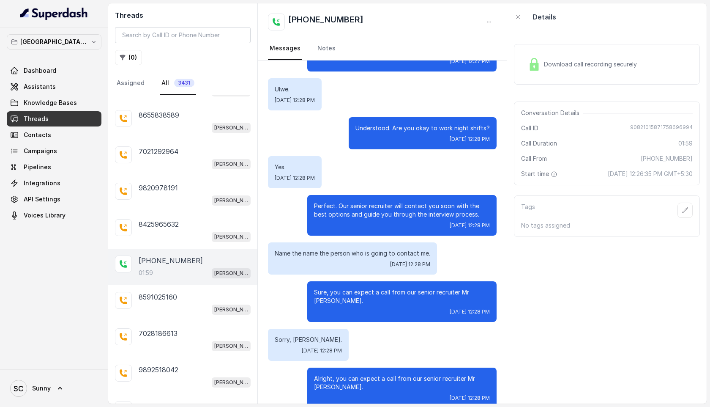
scroll to position [866, 0]
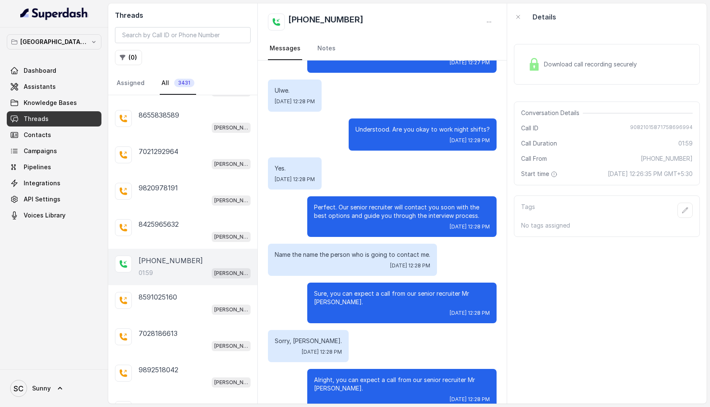
click at [571, 65] on span "Download call recording securely" at bounding box center [592, 64] width 96 height 8
click at [313, 51] on nav "Messages Notes" at bounding box center [382, 48] width 229 height 23
click at [326, 45] on link "Notes" at bounding box center [327, 48] width 22 height 23
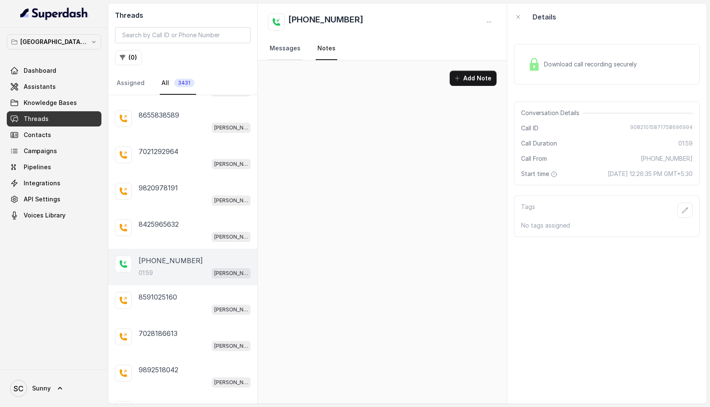
click at [282, 47] on link "Messages" at bounding box center [285, 48] width 34 height 23
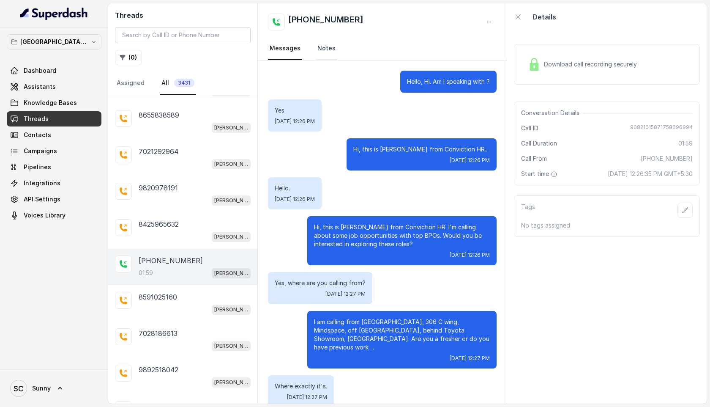
click at [328, 49] on link "Notes" at bounding box center [327, 48] width 22 height 23
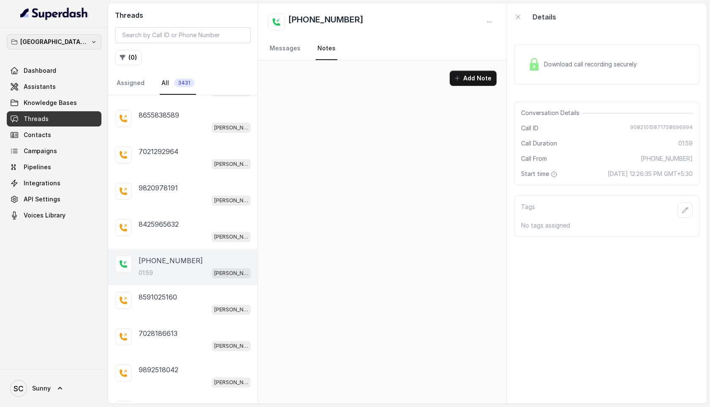
click at [58, 39] on p "[GEOGRAPHIC_DATA] - [GEOGRAPHIC_DATA] - [GEOGRAPHIC_DATA]" at bounding box center [54, 42] width 68 height 10
click at [67, 43] on p "[GEOGRAPHIC_DATA] - [GEOGRAPHIC_DATA] - [GEOGRAPHIC_DATA]" at bounding box center [54, 42] width 68 height 10
click at [587, 59] on div "Download call recording securely" at bounding box center [583, 64] width 116 height 19
click at [143, 275] on div "[PHONE_NUMBER]:59 [PERSON_NAME] Mumbai Conviction HR Outbound Assistant" at bounding box center [182, 267] width 149 height 36
click at [163, 263] on div "[PHONE_NUMBER]:59 [PERSON_NAME] Mumbai Conviction HR Outbound Assistant" at bounding box center [195, 266] width 112 height 23
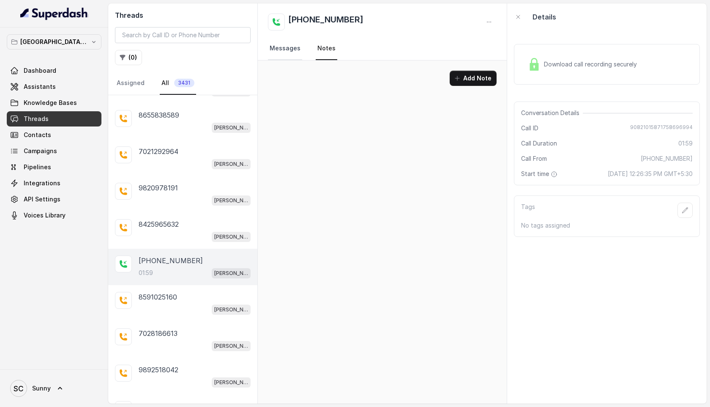
click at [281, 47] on link "Messages" at bounding box center [285, 48] width 34 height 23
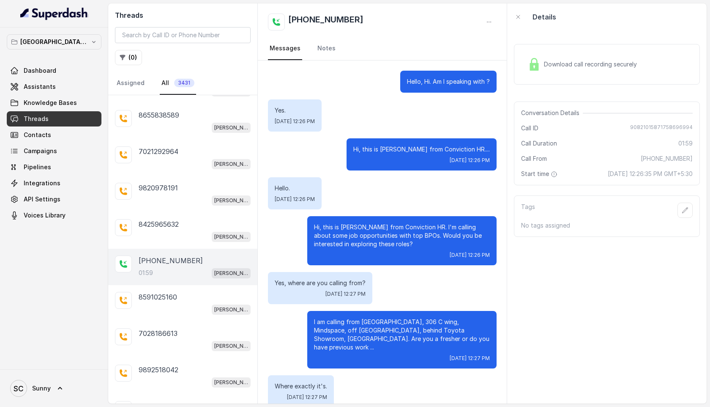
click at [166, 263] on div "[PHONE_NUMBER]:59 [PERSON_NAME] Mumbai Conviction HR Outbound Assistant" at bounding box center [195, 266] width 112 height 23
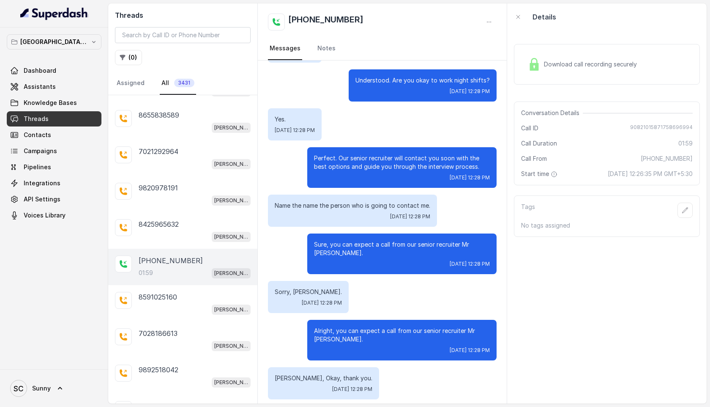
scroll to position [934, 0]
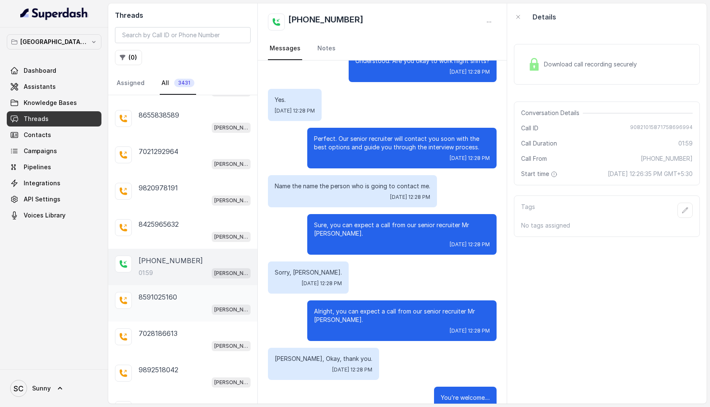
click at [160, 298] on div "8591025160 [PERSON_NAME][GEOGRAPHIC_DATA] Conviction HR Outbound Assistant" at bounding box center [195, 303] width 112 height 23
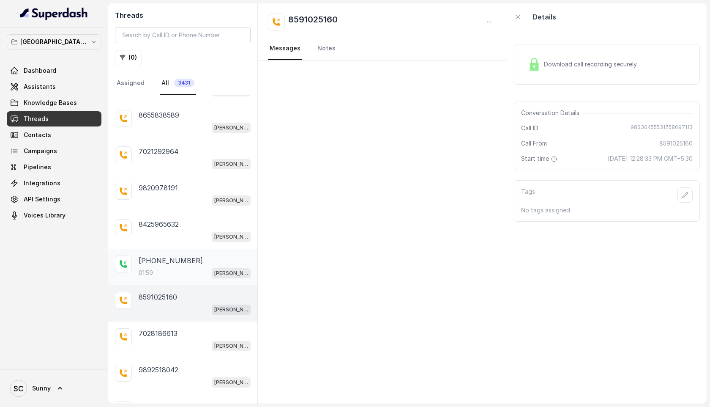
click at [169, 267] on div "01:59 [PERSON_NAME] Mumbai Conviction HR Outbound Assistant" at bounding box center [195, 272] width 112 height 11
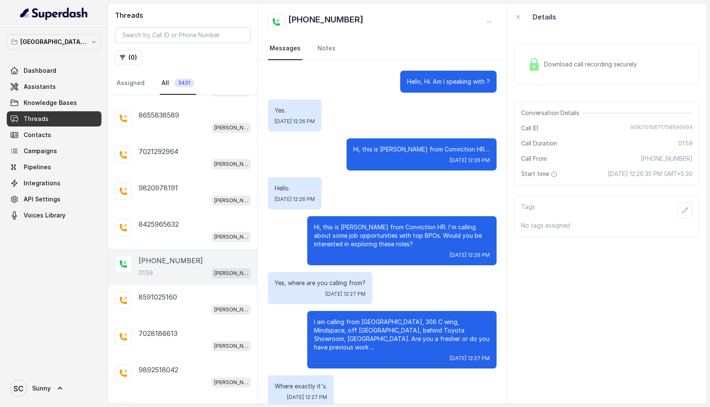
scroll to position [934, 0]
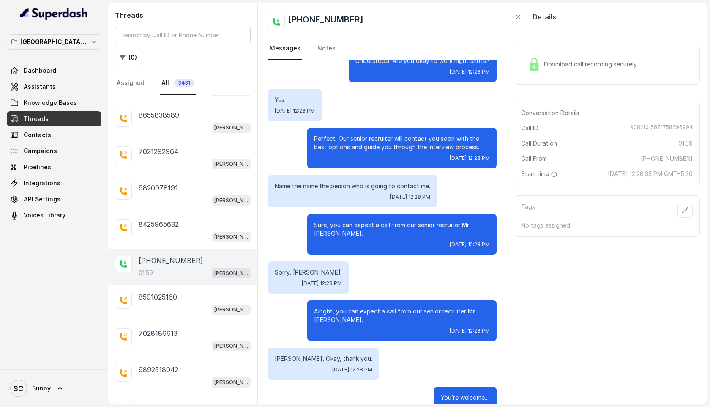
click at [578, 64] on span "Download call recording securely" at bounding box center [592, 64] width 96 height 8
click at [59, 386] on icon at bounding box center [60, 388] width 8 height 8
click at [54, 309] on nav "[GEOGRAPHIC_DATA] - [PERSON_NAME] - Malad Dashboard Assistants Knowledge Bases …" at bounding box center [54, 203] width 108 height 407
click at [41, 217] on span "Voices Library" at bounding box center [45, 215] width 42 height 8
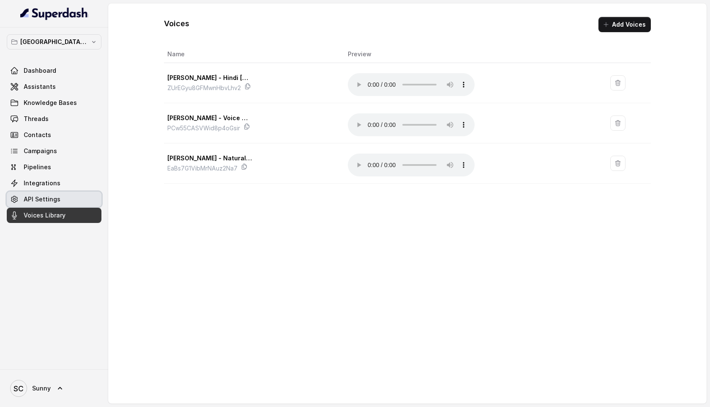
click at [40, 203] on span "API Settings" at bounding box center [42, 199] width 37 height 8
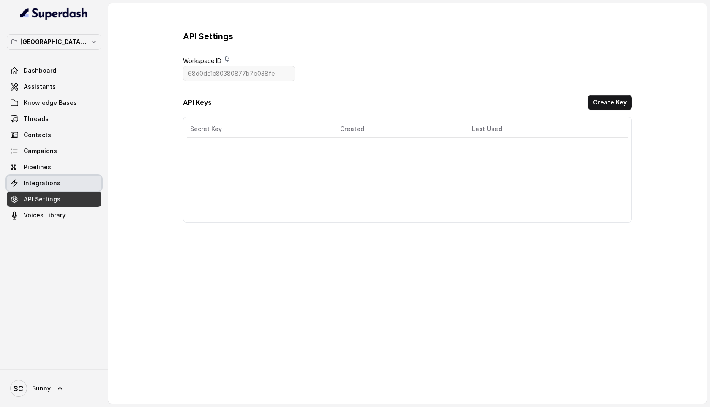
click at [38, 181] on span "Integrations" at bounding box center [42, 183] width 37 height 8
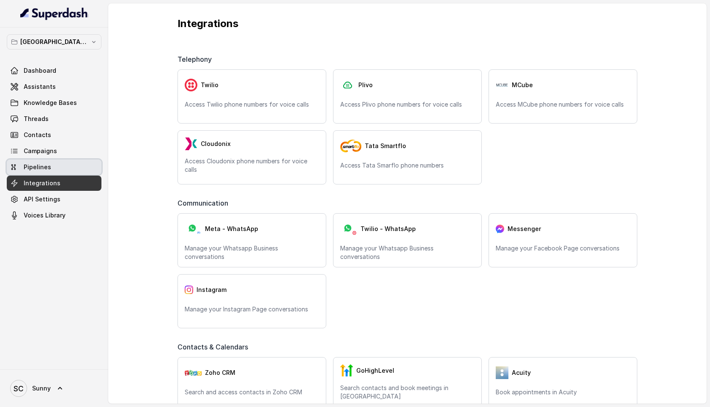
click at [34, 165] on span "Pipelines" at bounding box center [37, 167] width 27 height 8
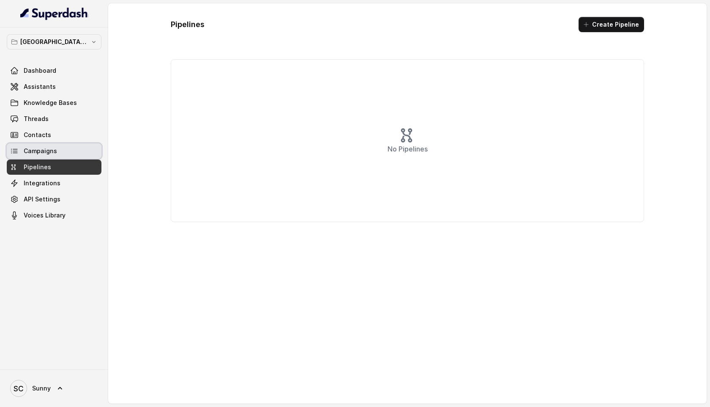
click at [38, 150] on span "Campaigns" at bounding box center [40, 151] width 33 height 8
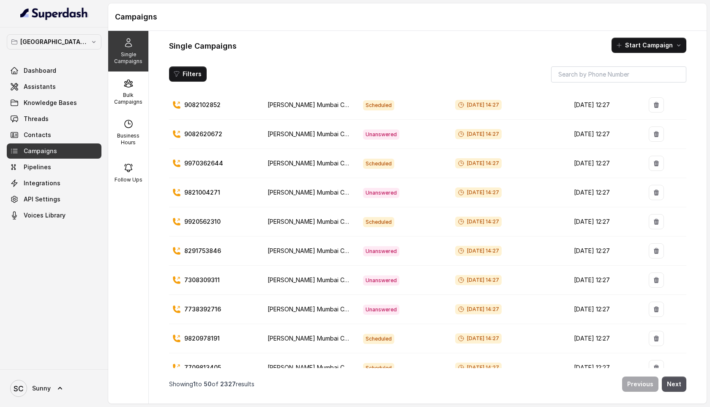
scroll to position [1204, 0]
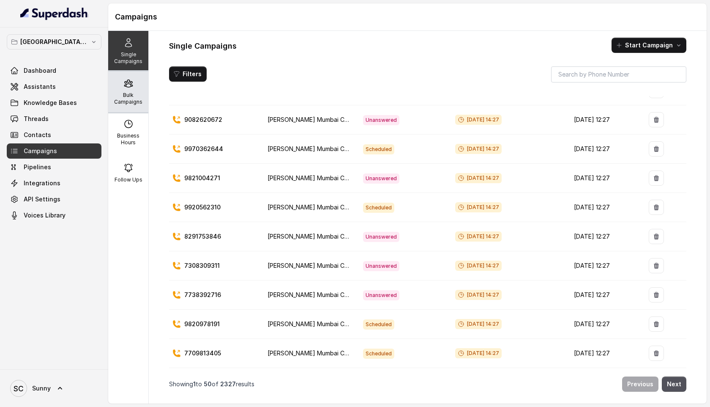
click at [127, 89] on div "Bulk Campaigns" at bounding box center [128, 91] width 40 height 41
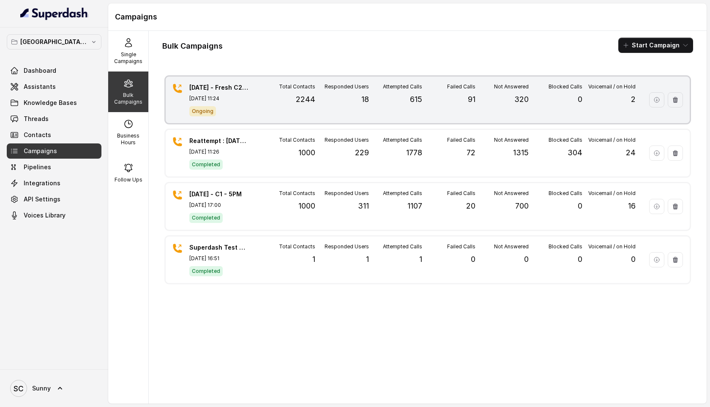
click at [351, 111] on div "Responded Users 18" at bounding box center [341, 99] width 53 height 33
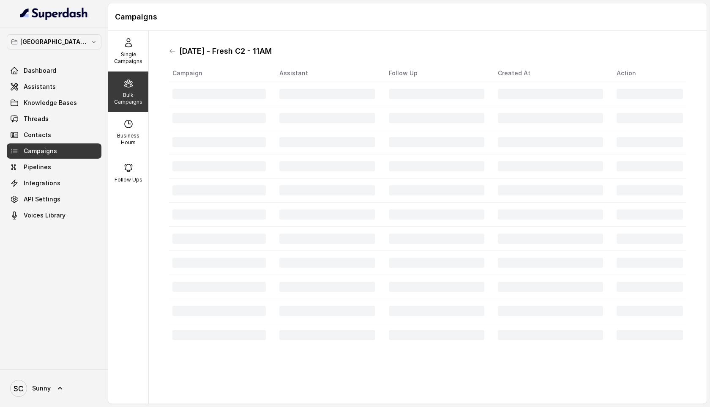
click at [351, 111] on td at bounding box center [327, 118] width 109 height 24
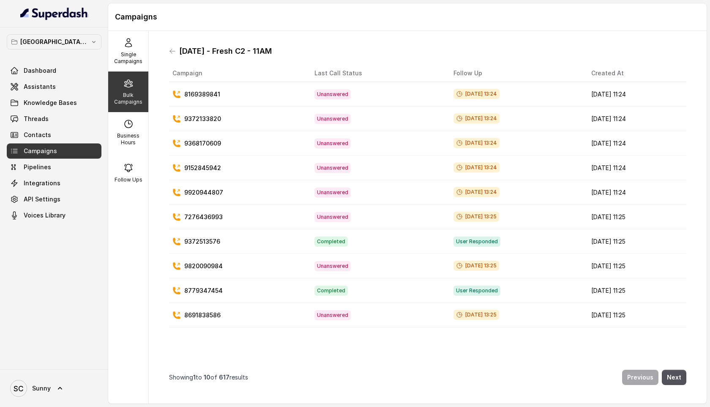
click at [385, 241] on td "Completed" at bounding box center [378, 241] width 140 height 25
click at [454, 241] on span "User Responded" at bounding box center [477, 241] width 47 height 10
click at [206, 243] on p "9372513576" at bounding box center [202, 241] width 36 height 8
click at [172, 52] on icon at bounding box center [172, 51] width 7 height 7
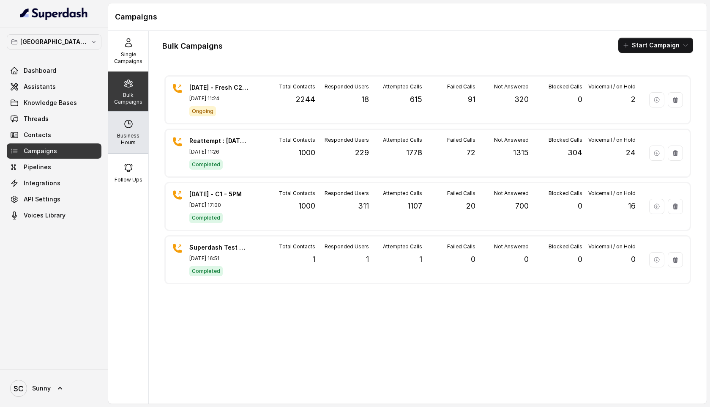
click at [126, 124] on icon at bounding box center [128, 124] width 10 height 10
select select "[GEOGRAPHIC_DATA]/[GEOGRAPHIC_DATA]"
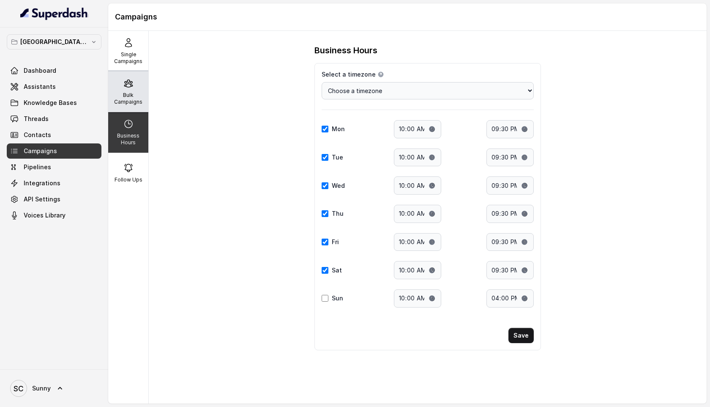
click at [131, 93] on p "Bulk Campaigns" at bounding box center [128, 99] width 33 height 14
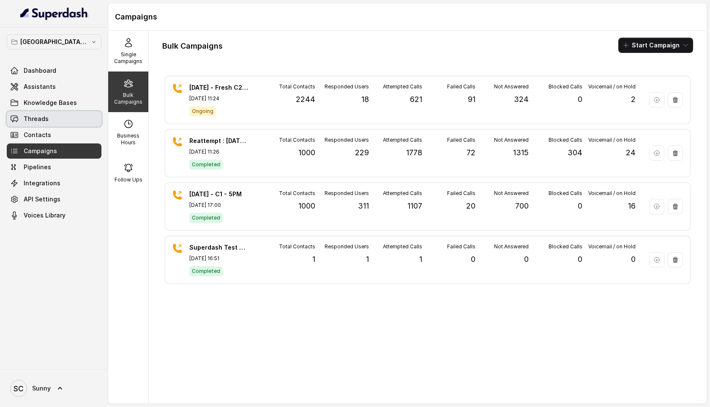
click at [32, 121] on span "Threads" at bounding box center [36, 119] width 25 height 8
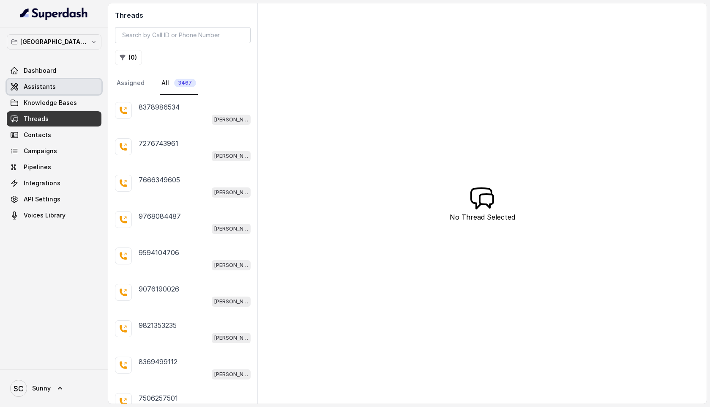
click at [37, 86] on span "Assistants" at bounding box center [40, 86] width 32 height 8
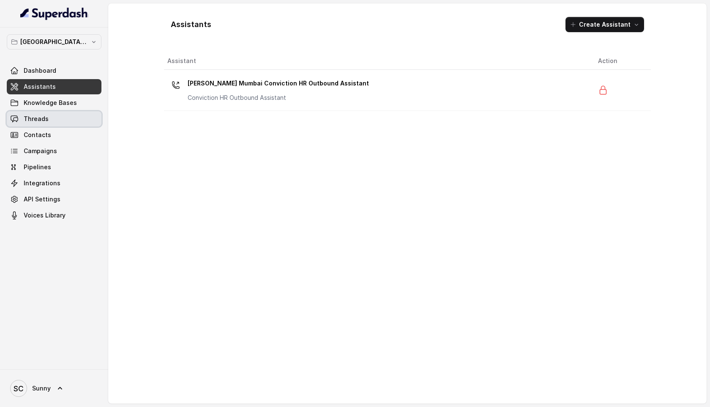
click at [36, 118] on span "Threads" at bounding box center [36, 119] width 25 height 8
